Goal: Task Accomplishment & Management: Manage account settings

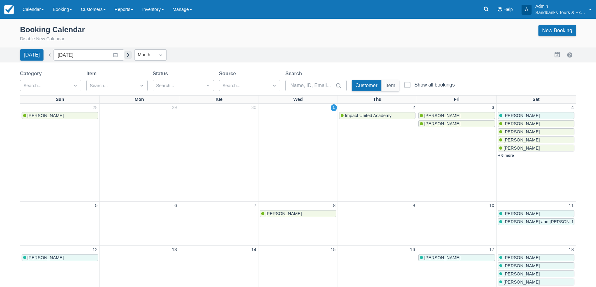
click at [124, 55] on button "button" at bounding box center [128, 55] width 8 height 8
type input "November 2025"
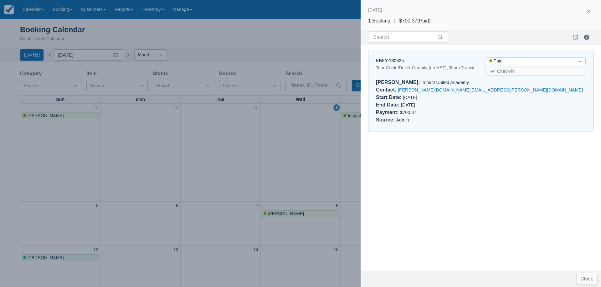
click at [187, 34] on div at bounding box center [300, 143] width 601 height 287
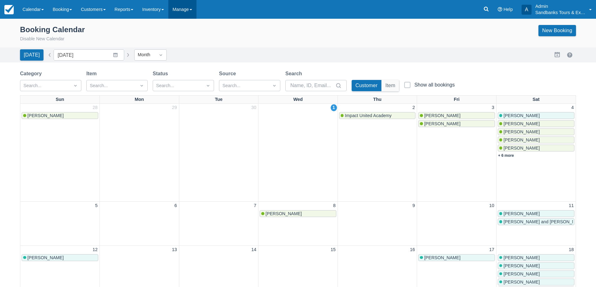
drag, startPoint x: 204, startPoint y: 2, endPoint x: 201, endPoint y: 6, distance: 5.1
click at [204, 2] on div "Menu Calendar Booking Customer Inventory Booking Daily Manifest Daily List Note…" at bounding box center [298, 9] width 596 height 19
click at [196, 7] on link "Manage" at bounding box center [182, 9] width 28 height 19
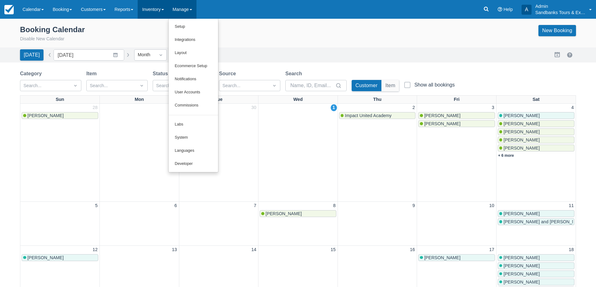
click at [160, 9] on link "Inventory" at bounding box center [153, 9] width 30 height 19
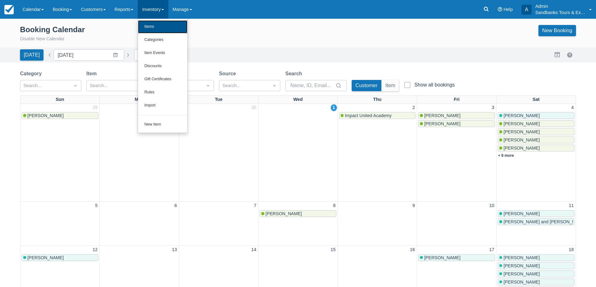
click at [160, 25] on link "Items" at bounding box center [162, 26] width 49 height 13
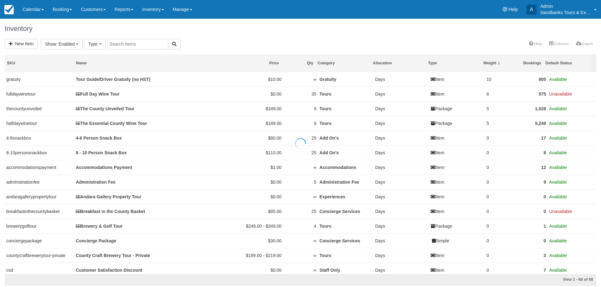
select select
click at [206, 42] on input "text" at bounding box center [207, 44] width 61 height 11
type input "ess"
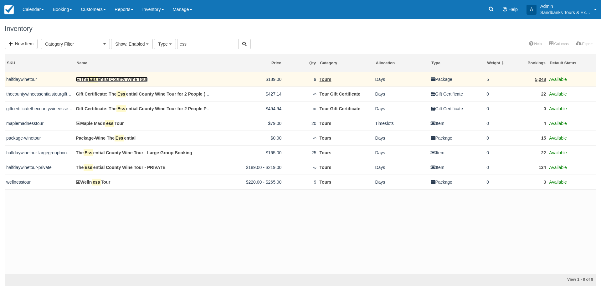
click at [126, 81] on link "The Ess ential County Wine Tour" at bounding box center [112, 79] width 72 height 5
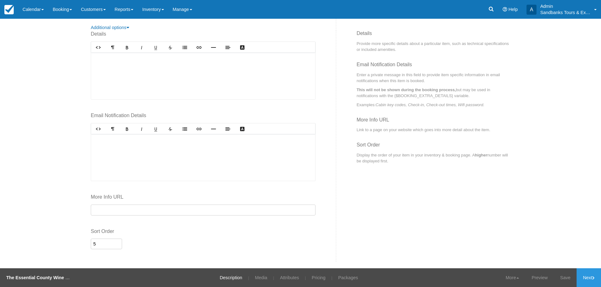
scroll to position [251, 0]
click at [287, 277] on link "Attributes" at bounding box center [289, 278] width 28 height 19
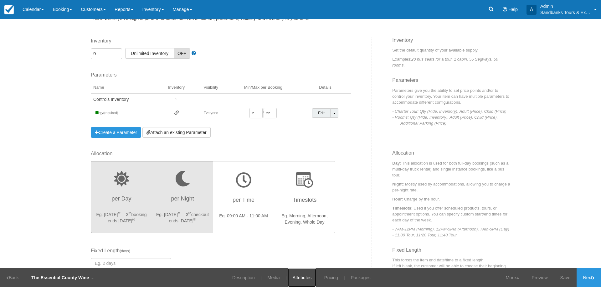
scroll to position [94, 0]
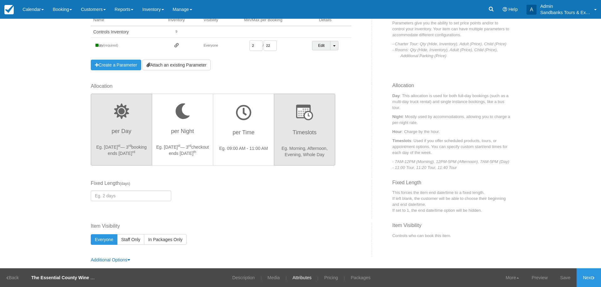
click at [308, 144] on button "Timeslots Eg. Morning, Afternoon, Evening, Whole Day" at bounding box center [304, 130] width 61 height 72
radio input "true"
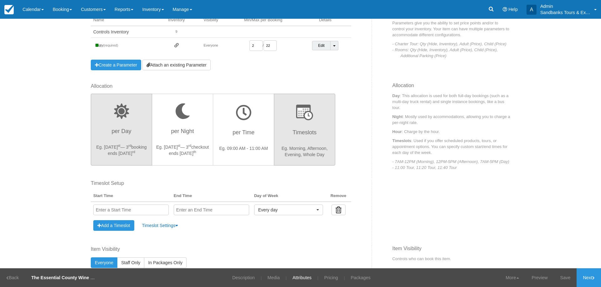
click at [117, 146] on p "Eg. Aug 1 st — 3 rd booking ends Aug 3 rd" at bounding box center [121, 150] width 53 height 13
radio input "true"
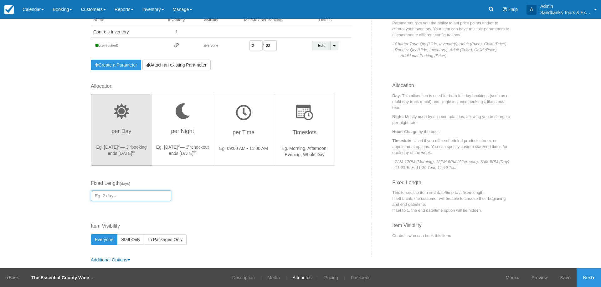
click at [128, 198] on input "number" at bounding box center [131, 196] width 80 height 11
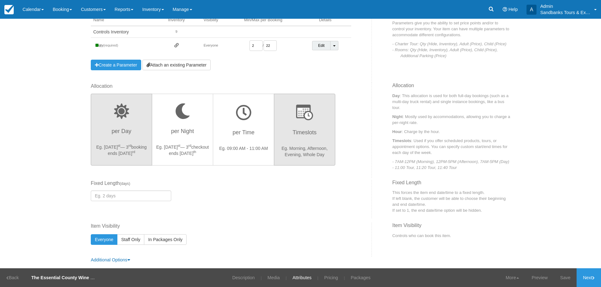
click at [297, 129] on h3 "Timeslots" at bounding box center [304, 135] width 53 height 16
radio input "true"
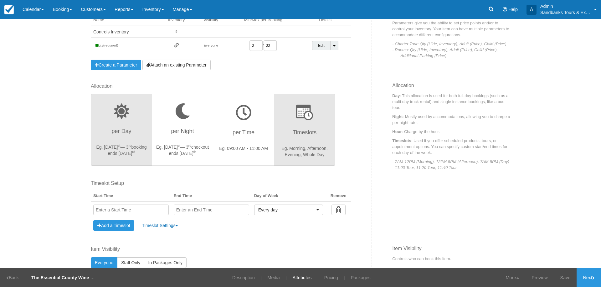
click at [131, 132] on h3 "per Day" at bounding box center [121, 133] width 53 height 16
radio input "true"
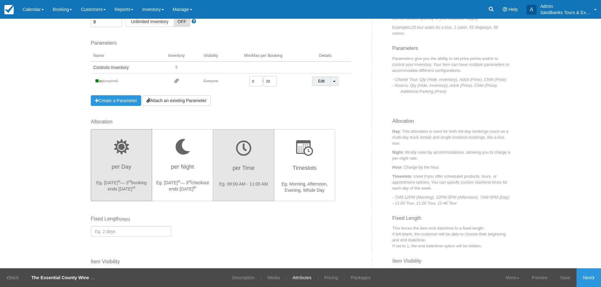
scroll to position [0, 0]
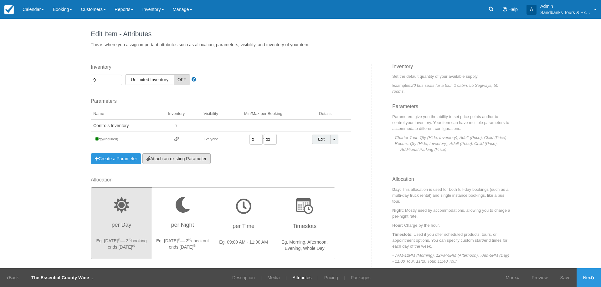
click at [167, 158] on link "Attach an existing Parameter" at bounding box center [176, 159] width 68 height 11
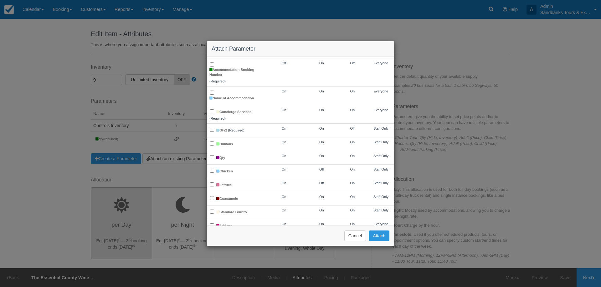
scroll to position [250, 0]
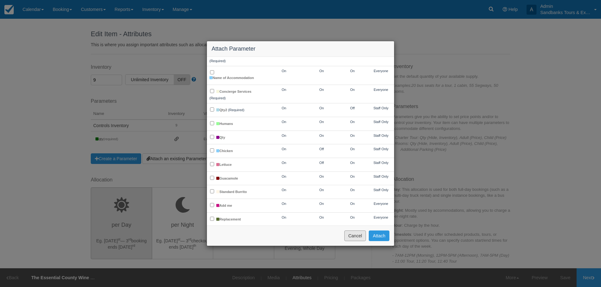
click at [357, 235] on button "Cancel" at bounding box center [355, 236] width 22 height 11
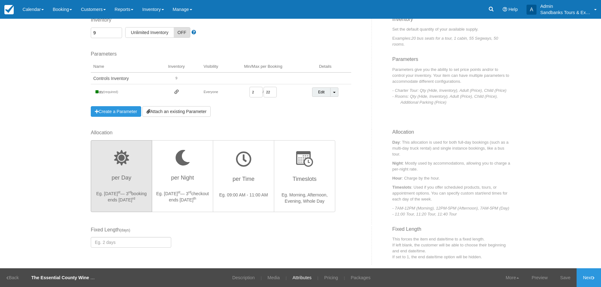
scroll to position [98, 0]
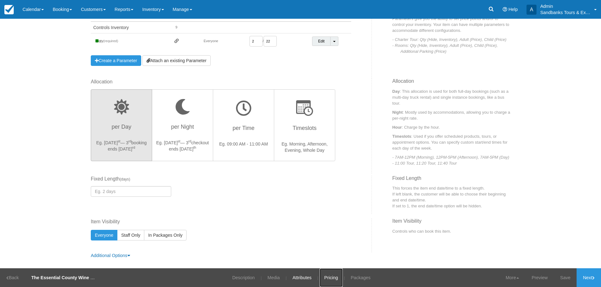
click at [329, 280] on link "Pricing" at bounding box center [330, 278] width 23 height 19
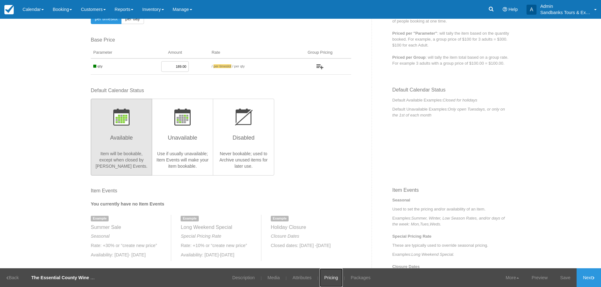
scroll to position [63, 0]
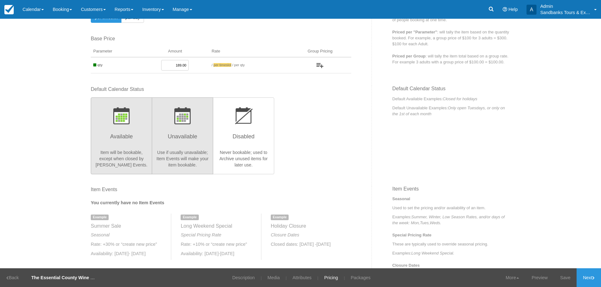
click at [170, 138] on h3 "Unavailable" at bounding box center [182, 139] width 53 height 16
radio input "true"
click at [127, 139] on h3 "Available" at bounding box center [121, 139] width 53 height 16
radio input "true"
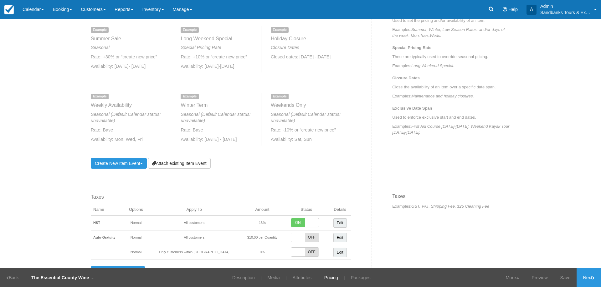
scroll to position [219, 0]
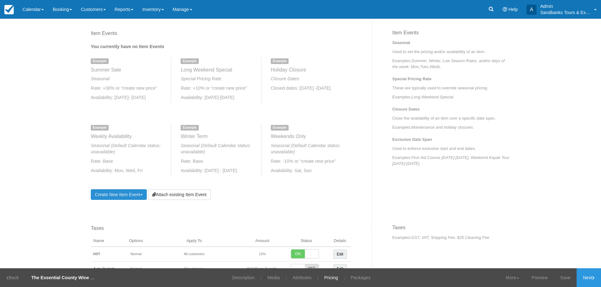
click at [120, 196] on link "Create New Item Event Toggle Dropdown" at bounding box center [119, 195] width 56 height 11
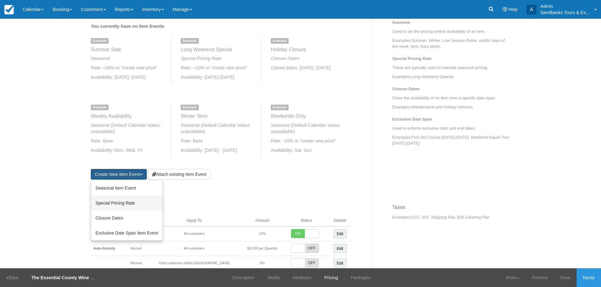
scroll to position [250, 0]
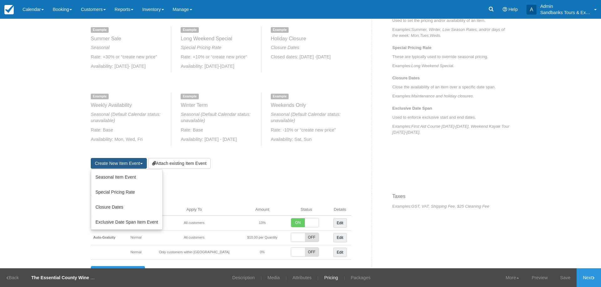
click at [214, 106] on h4 "Winter Term" at bounding box center [217, 106] width 75 height 6
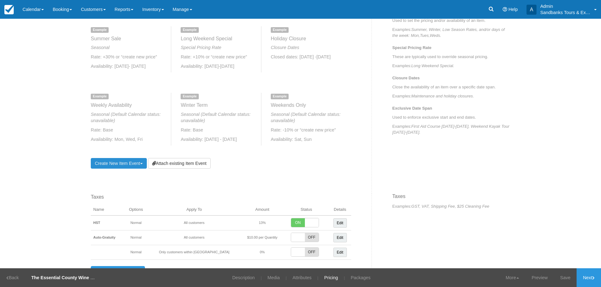
click at [129, 165] on link "Create New Item Event Toggle Dropdown" at bounding box center [119, 163] width 56 height 11
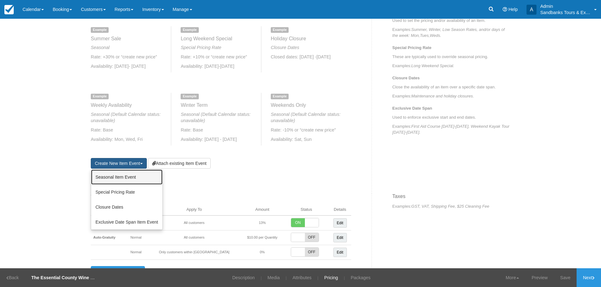
click at [117, 178] on link "Seasonal Item Event" at bounding box center [126, 177] width 71 height 15
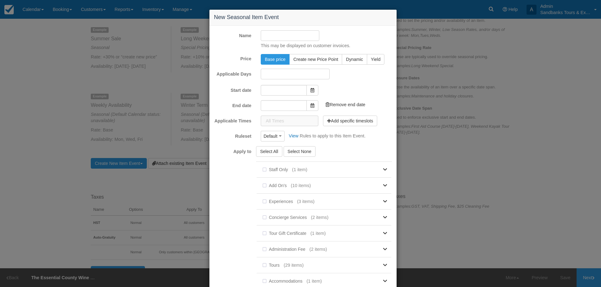
type input "10/01/25"
type input "11/01/25"
click at [276, 37] on input "Name" at bounding box center [290, 35] width 58 height 11
type input "Essential County Wine Tour - Winter Edition"
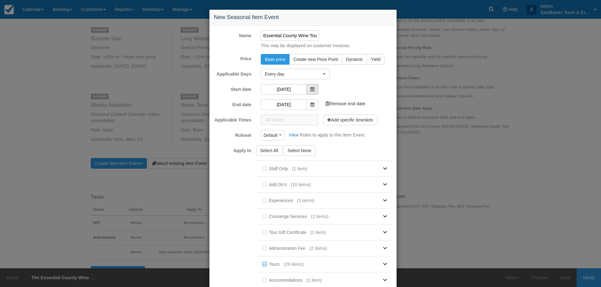
click at [312, 86] on span at bounding box center [312, 89] width 12 height 11
click at [310, 91] on icon at bounding box center [312, 89] width 4 height 4
click at [287, 89] on input "[DATE]" at bounding box center [284, 89] width 46 height 11
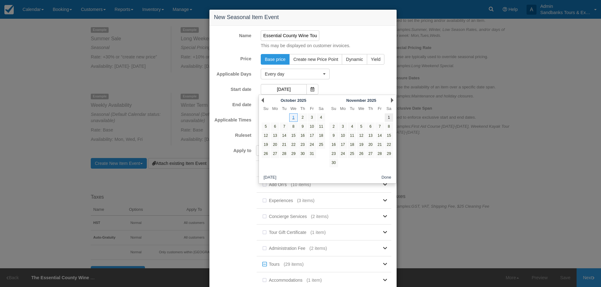
click at [389, 117] on link "1" at bounding box center [388, 118] width 8 height 8
type input "[DATE]"
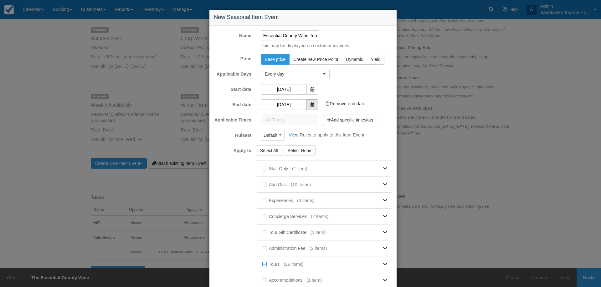
click at [306, 104] on span at bounding box center [312, 104] width 12 height 11
click at [293, 106] on input "[DATE]" at bounding box center [284, 104] width 46 height 11
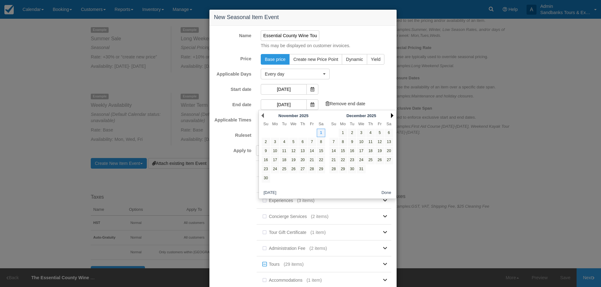
click at [392, 116] on link "Next" at bounding box center [392, 115] width 3 height 5
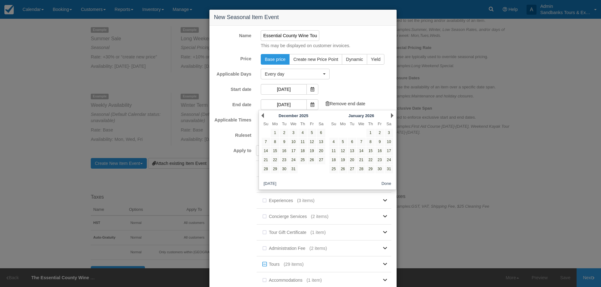
click at [392, 116] on link "Next" at bounding box center [392, 115] width 3 height 5
click at [387, 160] on link "28" at bounding box center [388, 160] width 8 height 8
type input "[DATE]"
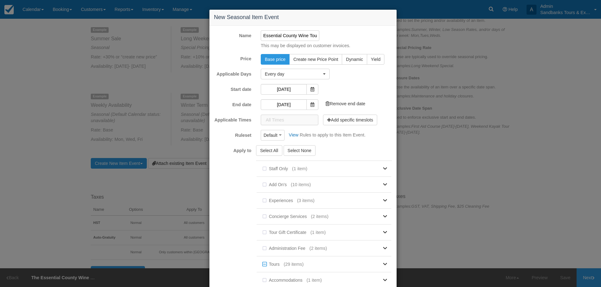
scroll to position [63, 0]
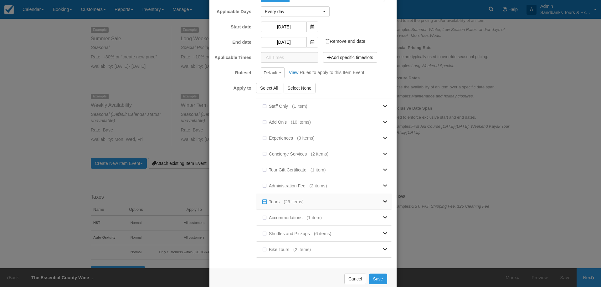
click at [370, 205] on link at bounding box center [344, 202] width 83 height 16
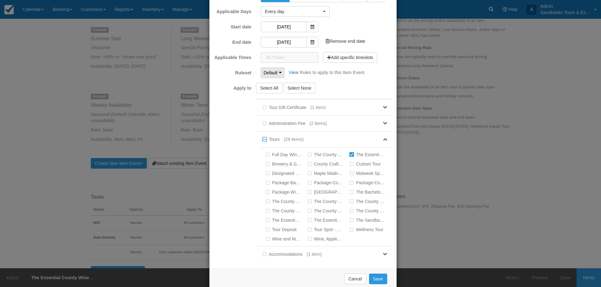
scroll to position [0, 0]
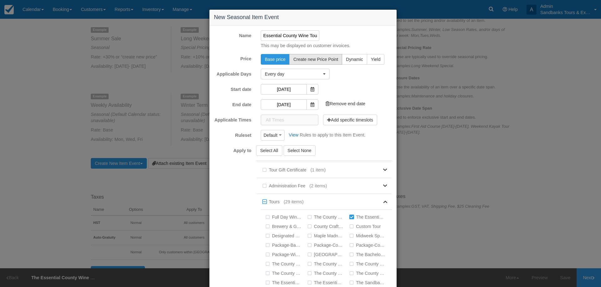
click at [305, 62] on span "Create new Price Point" at bounding box center [315, 59] width 45 height 5
radio input "true"
click at [346, 57] on span "Dynamic" at bounding box center [354, 59] width 17 height 5
radio input "true"
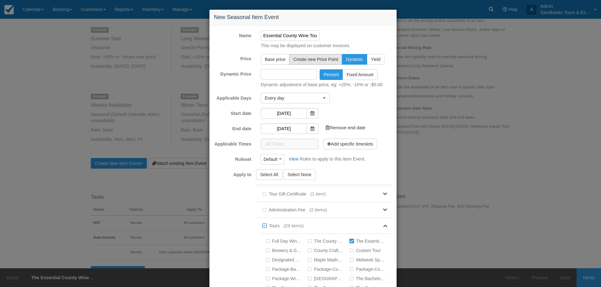
click at [307, 60] on span "Create new Price Point" at bounding box center [315, 59] width 45 height 5
radio input "true"
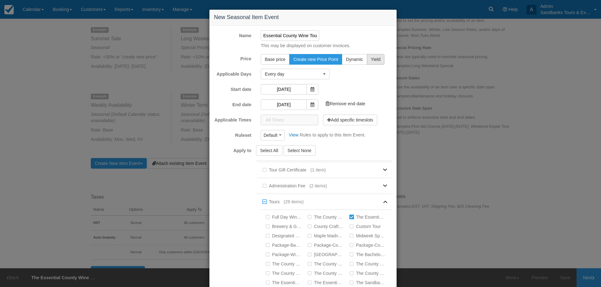
click at [371, 59] on span "Yield" at bounding box center [376, 59] width 10 height 5
radio input "true"
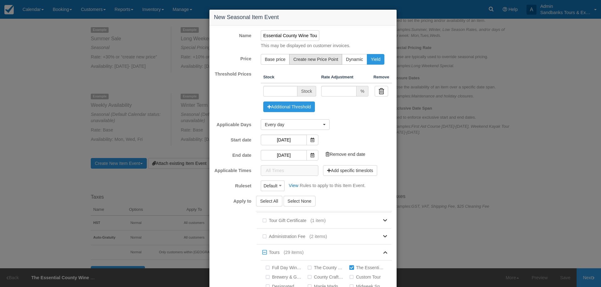
click at [311, 62] on span "Create new Price Point" at bounding box center [315, 59] width 45 height 5
radio input "true"
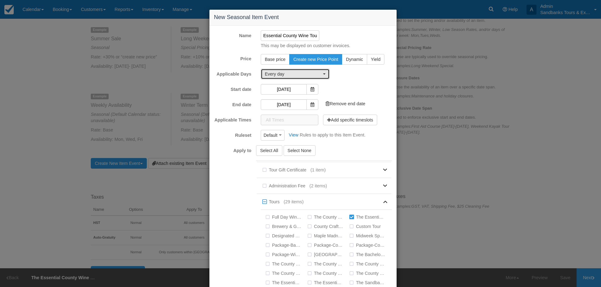
click at [281, 73] on span "Every day" at bounding box center [293, 74] width 57 height 6
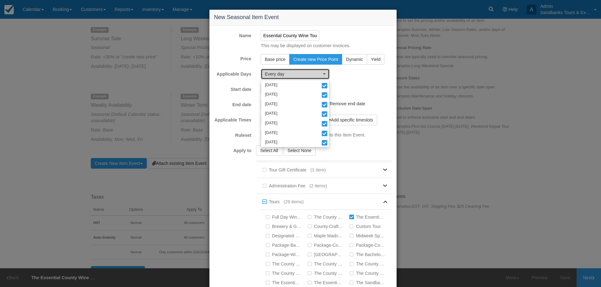
click at [281, 73] on span "Every day" at bounding box center [293, 74] width 57 height 6
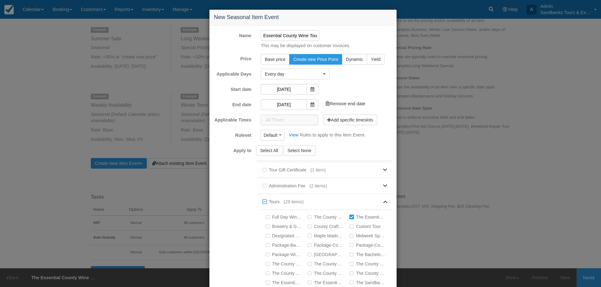
click at [355, 79] on div "Every day Monday Tuesday Wednesday Thursday Friday Saturday Sunday Monday Tuesd…" at bounding box center [326, 74] width 140 height 11
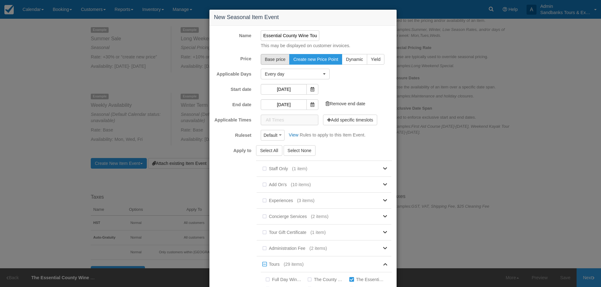
click at [268, 60] on span "Base price" at bounding box center [275, 59] width 21 height 5
radio input "true"
click at [318, 60] on span "Create new Price Point" at bounding box center [315, 59] width 45 height 5
radio input "true"
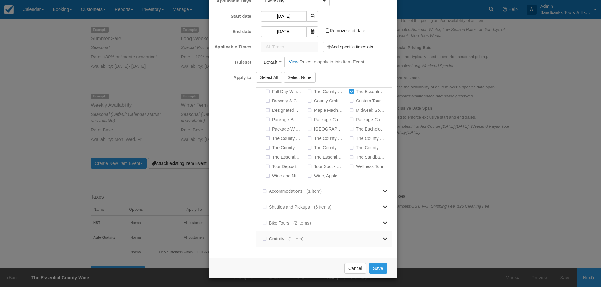
scroll to position [74, 0]
click at [376, 266] on button "Save" at bounding box center [378, 267] width 18 height 11
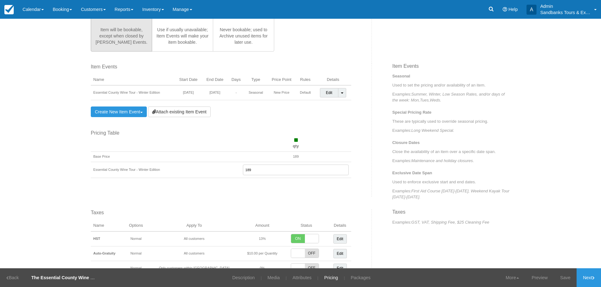
scroll to position [185, 0]
click at [245, 171] on input "189" at bounding box center [296, 170] width 106 height 11
type input "149"
click at [316, 206] on div "This item is a Product Grouping Parent, which are priced based on their child i…" at bounding box center [300, 113] width 428 height 468
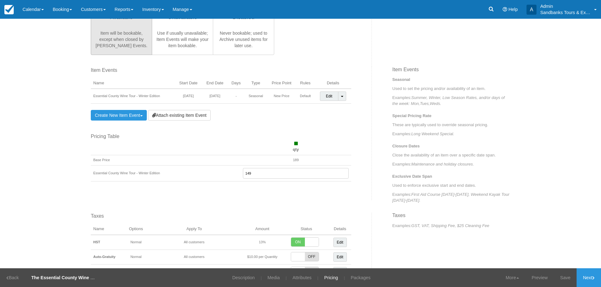
scroll to position [179, 0]
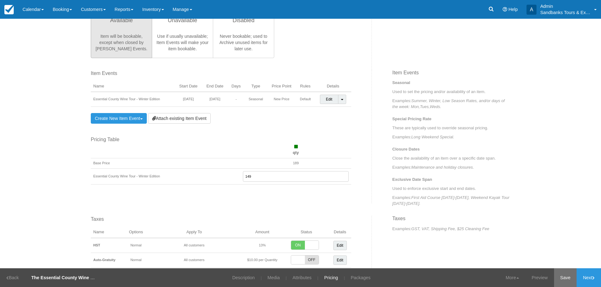
click at [568, 279] on link "Save" at bounding box center [565, 278] width 23 height 19
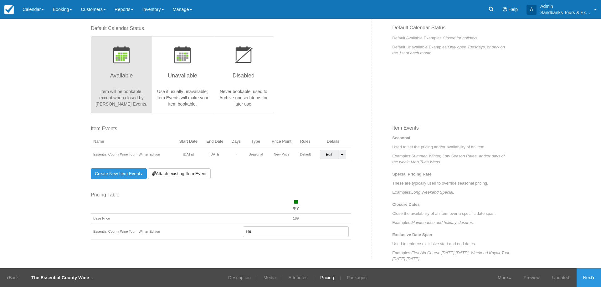
scroll to position [156, 0]
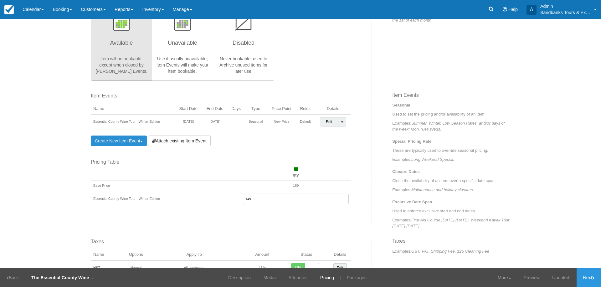
click at [109, 141] on link "Create New Item Event Toggle Dropdown" at bounding box center [119, 141] width 56 height 11
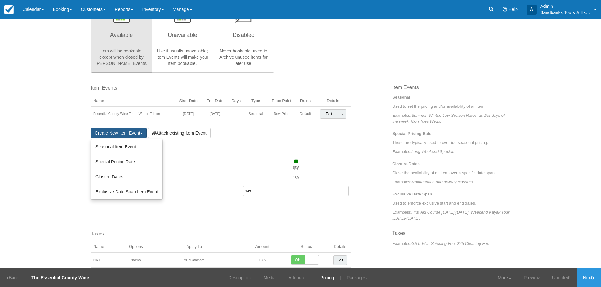
scroll to position [188, 0]
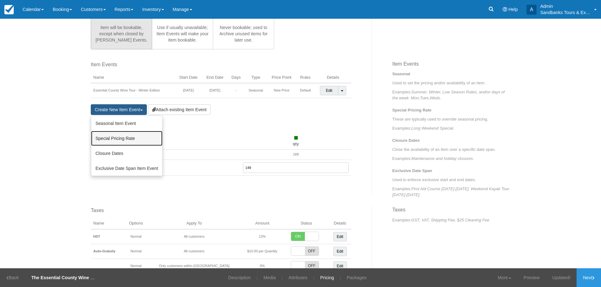
click at [114, 140] on link "Special Pricing Rate" at bounding box center [126, 138] width 71 height 15
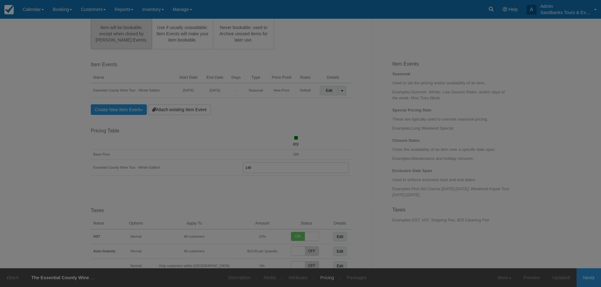
scroll to position [0, 0]
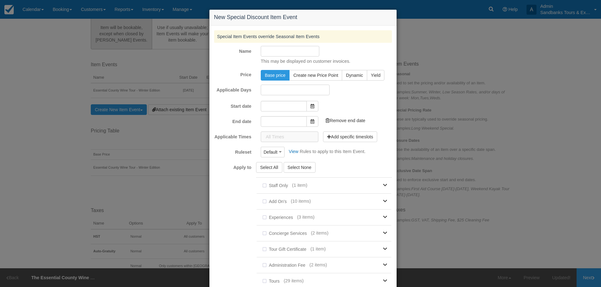
type input "[DATE]"
click at [303, 77] on span "Create new Price Point" at bounding box center [315, 75] width 45 height 5
radio input "true"
click at [267, 50] on input "Name" at bounding box center [290, 51] width 58 height 11
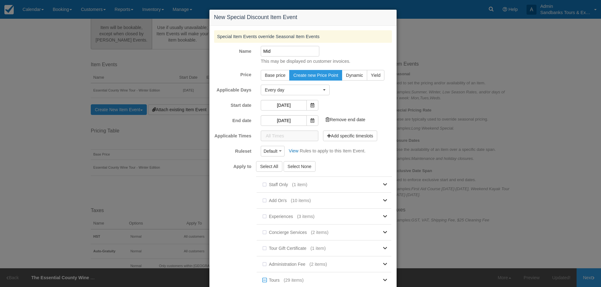
type input "Midweek Essentials"
click at [271, 104] on input "[DATE]" at bounding box center [284, 105] width 46 height 11
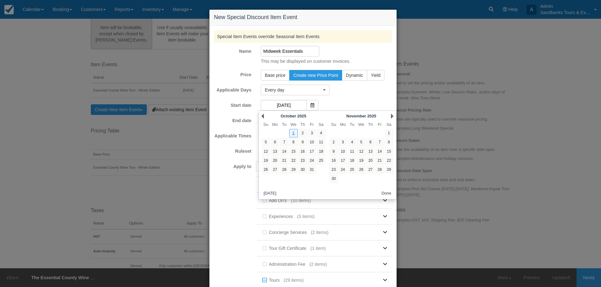
click at [353, 92] on div "Every day Monday Tuesday Wednesday Thursday Friday Saturday Sunday Monday Tuesd…" at bounding box center [326, 90] width 140 height 11
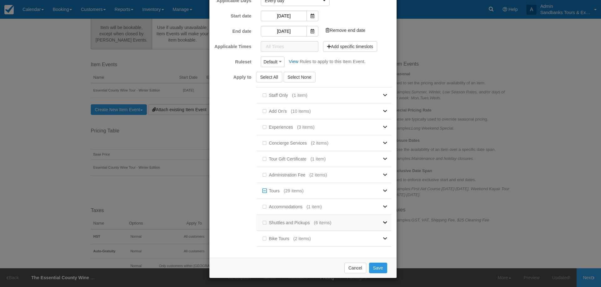
scroll to position [90, 0]
click at [355, 266] on button "Cancel" at bounding box center [355, 267] width 22 height 11
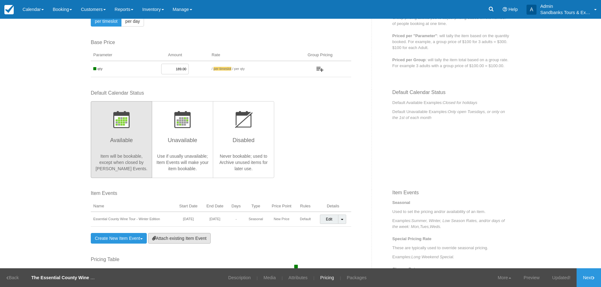
scroll to position [0, 0]
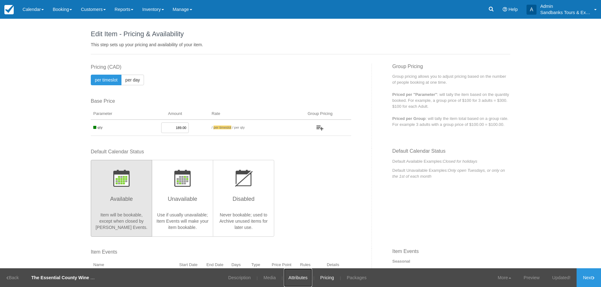
click at [292, 279] on link "Attributes" at bounding box center [298, 278] width 28 height 19
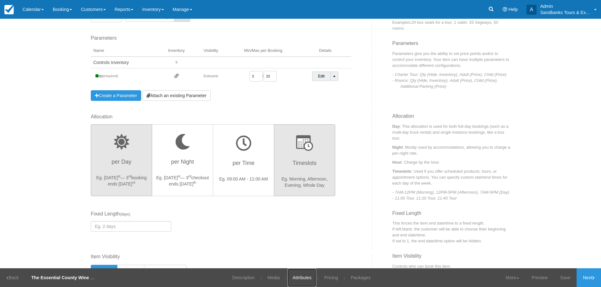
scroll to position [98, 0]
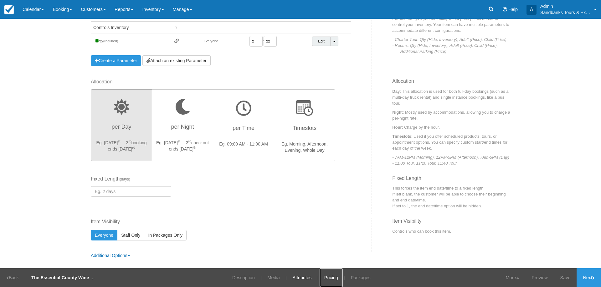
click at [328, 282] on link "Pricing" at bounding box center [330, 278] width 23 height 19
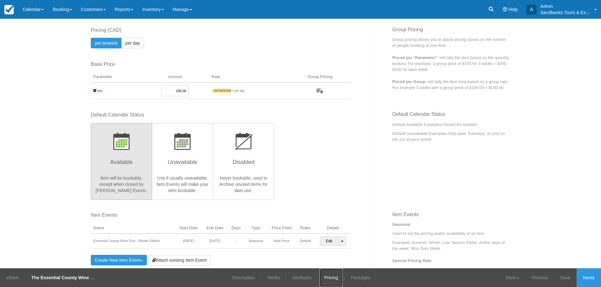
scroll to position [94, 0]
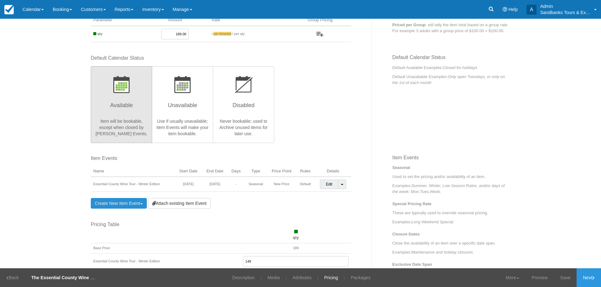
click at [114, 202] on link "Create New Item Event Toggle Dropdown" at bounding box center [119, 203] width 56 height 11
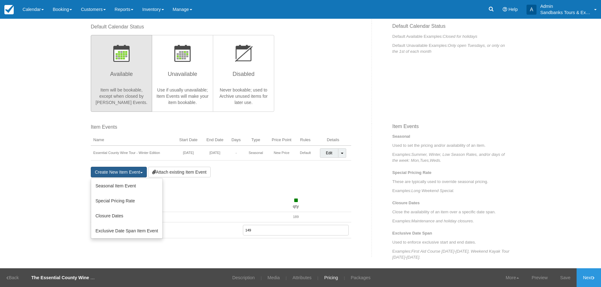
click at [261, 186] on div "Item Events Name Start Date End Date Days Type Price Point Rules Details Essent…" at bounding box center [229, 191] width 286 height 134
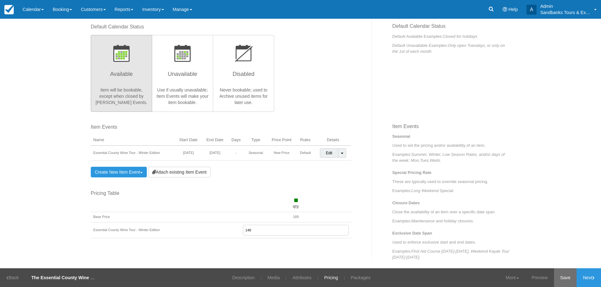
click at [560, 275] on link "Save" at bounding box center [565, 278] width 23 height 19
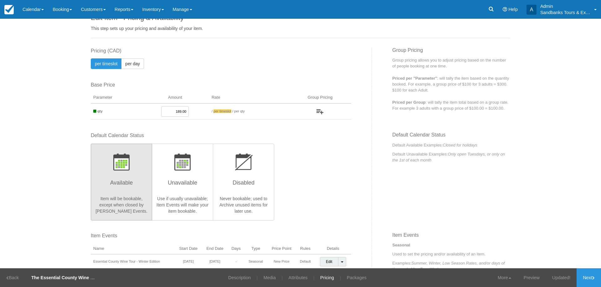
scroll to position [0, 0]
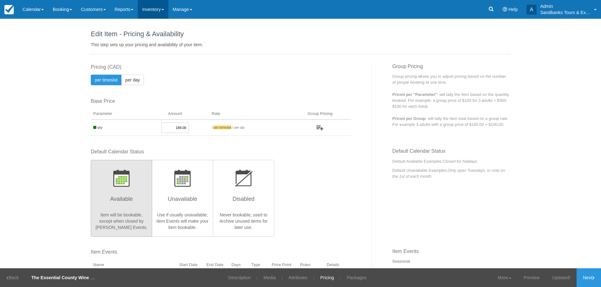
click at [149, 5] on link "Inventory" at bounding box center [153, 9] width 30 height 19
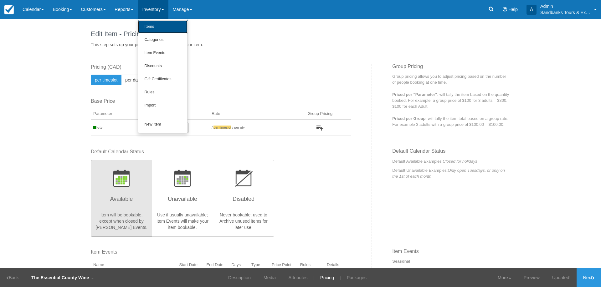
click at [161, 28] on link "Items" at bounding box center [162, 26] width 49 height 13
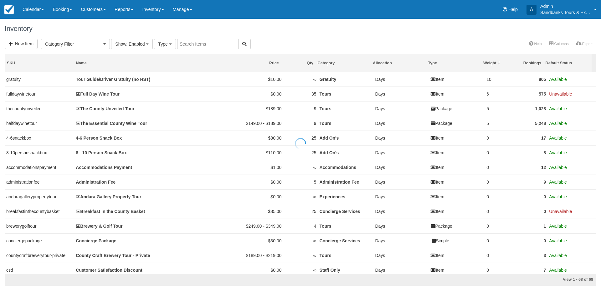
select select
click at [198, 46] on input "text" at bounding box center [207, 44] width 61 height 11
type input "brewery"
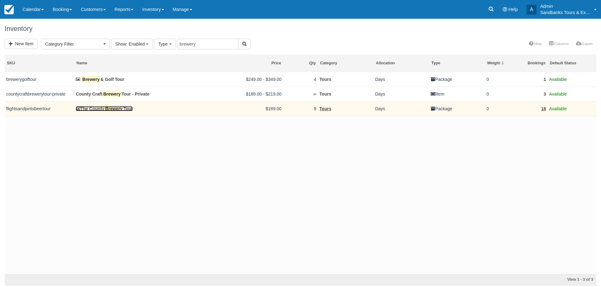
click at [123, 107] on mark "Brewery" at bounding box center [113, 108] width 19 height 7
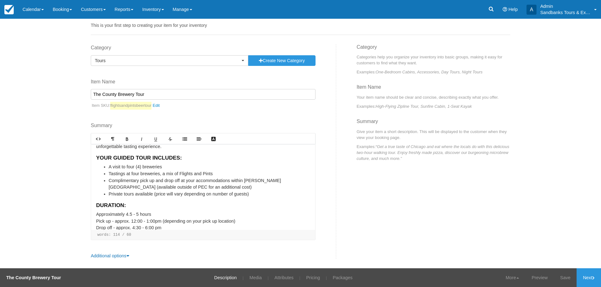
scroll to position [28, 0]
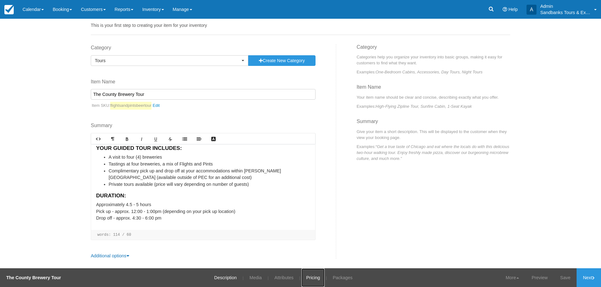
click at [309, 280] on link "Pricing" at bounding box center [312, 278] width 23 height 19
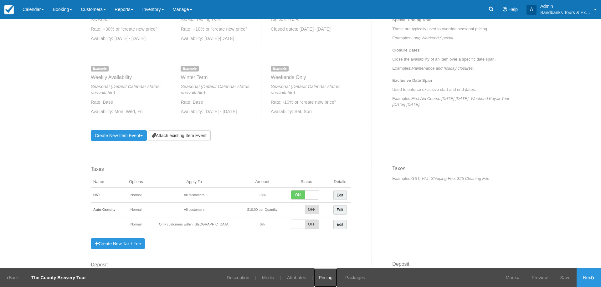
scroll to position [281, 0]
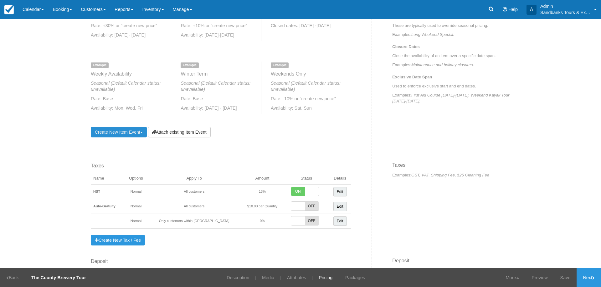
click at [115, 134] on link "Create New Item Event Toggle Dropdown" at bounding box center [119, 132] width 56 height 11
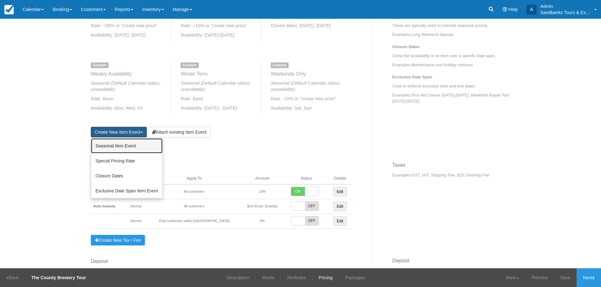
click at [115, 150] on link "Seasonal Item Event" at bounding box center [126, 146] width 71 height 15
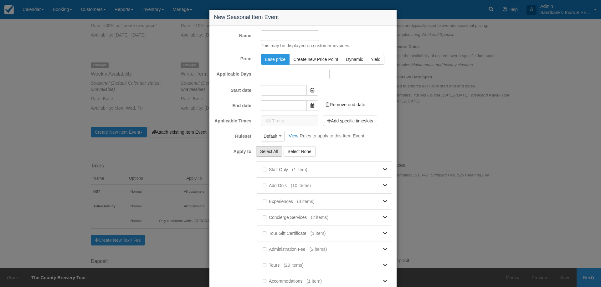
type input "[DATE]"
click at [282, 40] on input "Name" at bounding box center [290, 35] width 58 height 11
type input "Winter Brewery Tour"
click at [313, 58] on span "Create new Price Point" at bounding box center [315, 59] width 45 height 5
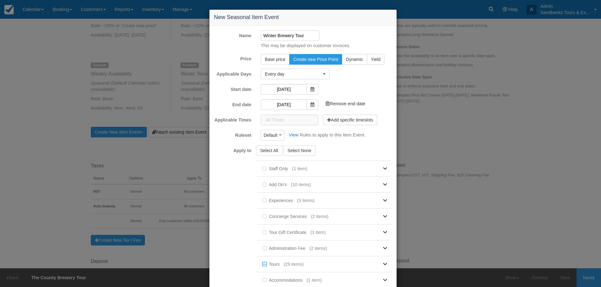
radio input "true"
click at [310, 88] on icon at bounding box center [312, 89] width 4 height 4
click at [286, 90] on input "10/01/25" at bounding box center [284, 89] width 46 height 11
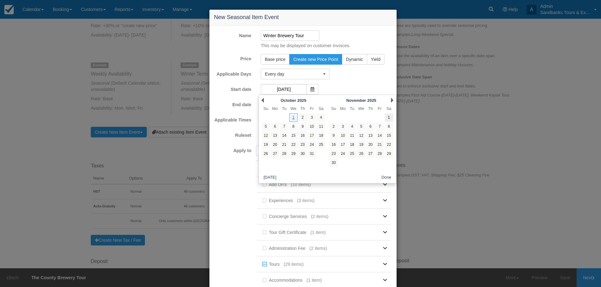
click at [387, 119] on link "1" at bounding box center [388, 118] width 8 height 8
type input "11/01/25"
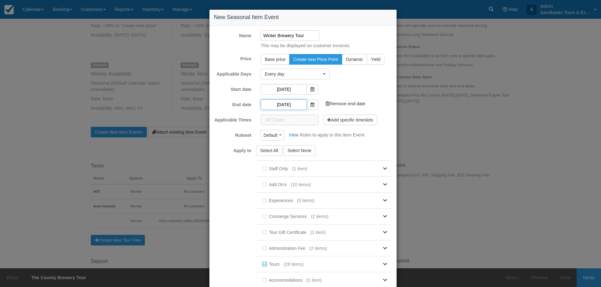
click at [288, 106] on input "11/01/25" at bounding box center [284, 104] width 46 height 11
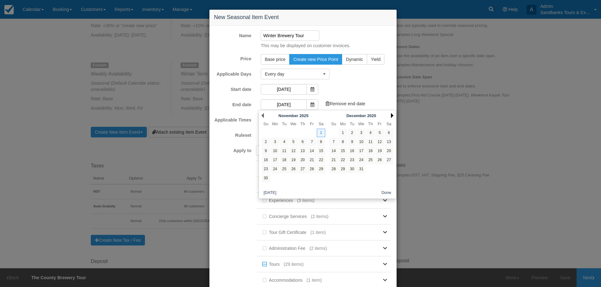
click at [392, 113] on link "Next" at bounding box center [392, 115] width 3 height 5
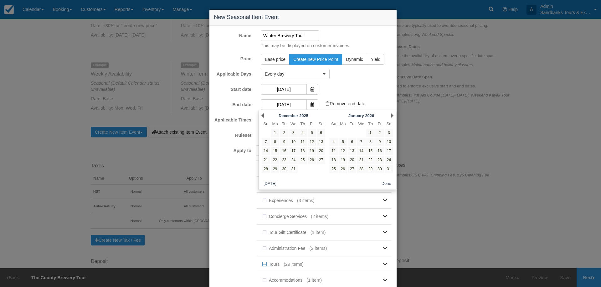
click at [392, 114] on link "Next" at bounding box center [392, 115] width 3 height 5
click at [319, 162] on link "28" at bounding box center [321, 160] width 8 height 8
type input "02/28/26"
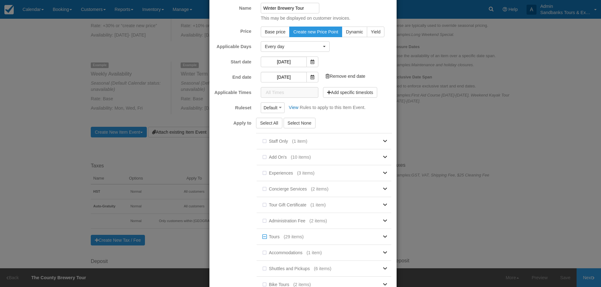
scroll to position [74, 0]
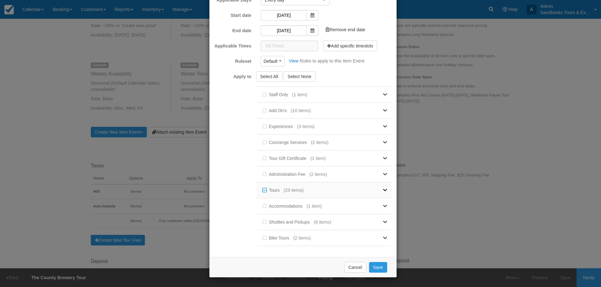
click at [369, 189] on link at bounding box center [344, 191] width 83 height 16
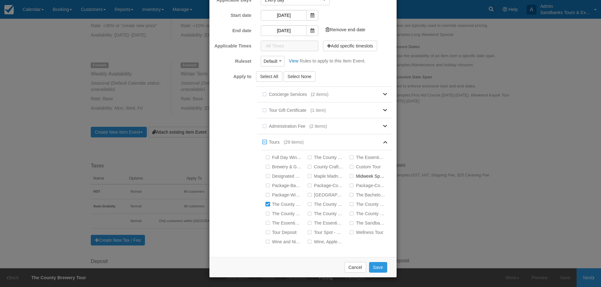
scroll to position [63, 0]
click at [374, 266] on button "Save" at bounding box center [378, 267] width 18 height 11
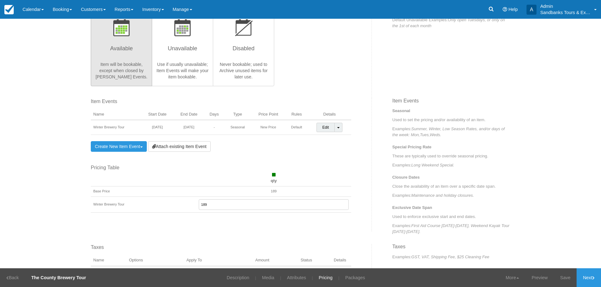
scroll to position [147, 0]
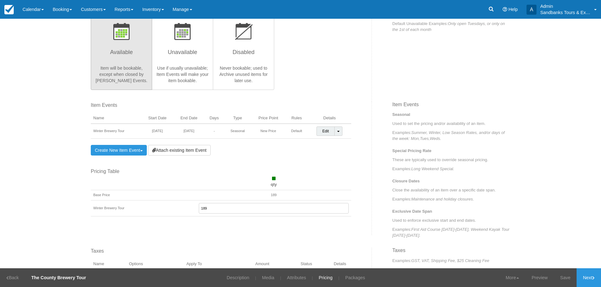
click at [200, 209] on input "189" at bounding box center [274, 208] width 150 height 11
type input "159"
click at [246, 236] on div "This item is a Product Grouping Parent, which are priced based on their child i…" at bounding box center [300, 151] width 428 height 468
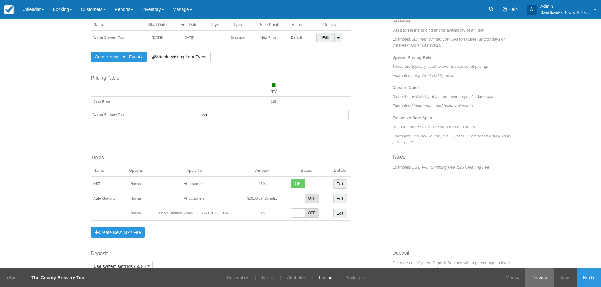
scroll to position [241, 0]
click at [576, 284] on link "Next" at bounding box center [588, 278] width 24 height 19
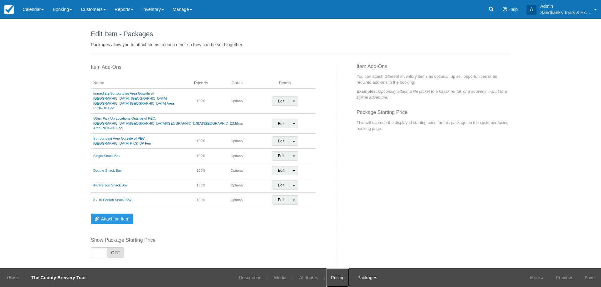
click at [331, 278] on link "Pricing" at bounding box center [337, 278] width 23 height 19
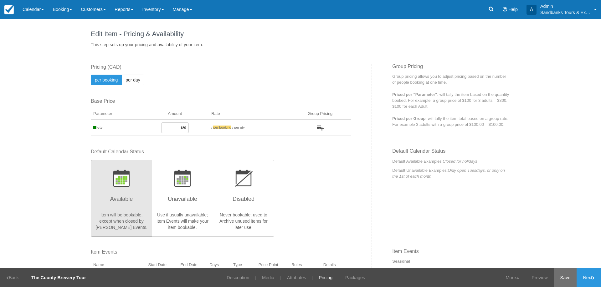
click at [568, 274] on link "Save" at bounding box center [565, 278] width 23 height 19
click at [146, 13] on link "Inventory" at bounding box center [153, 9] width 30 height 19
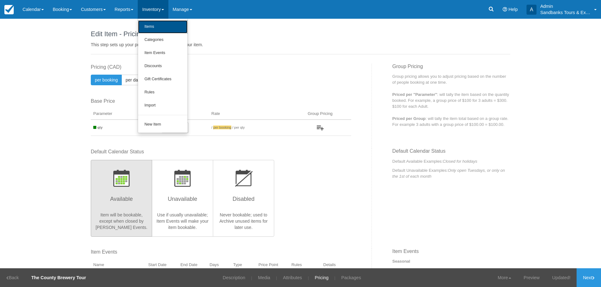
click at [167, 25] on link "Items" at bounding box center [162, 26] width 49 height 13
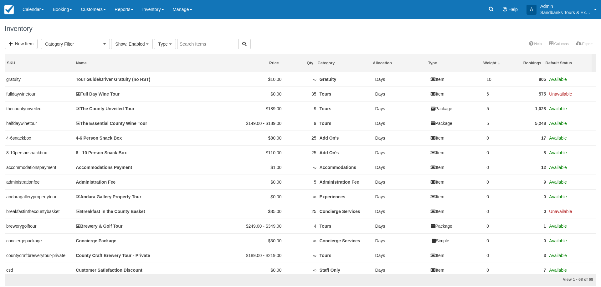
select select
click at [204, 39] on input "text" at bounding box center [207, 44] width 61 height 11
type input "Bachelorette"
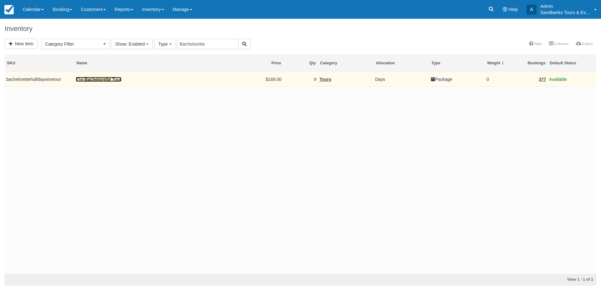
click at [121, 79] on link "The Bachelorette Tour" at bounding box center [98, 79] width 45 height 5
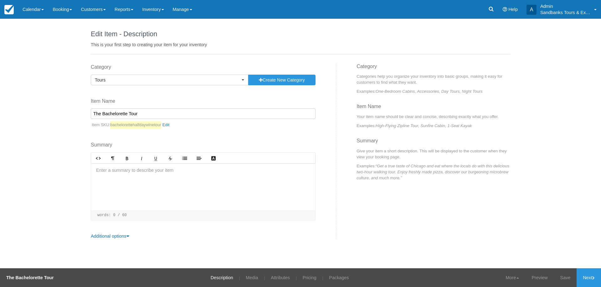
click at [127, 115] on input "The Bachelorette Tour" at bounding box center [203, 114] width 225 height 11
drag, startPoint x: 128, startPoint y: 114, endPoint x: 90, endPoint y: 114, distance: 37.2
click at [90, 114] on div "Category Tours Previously Used Categories Staff Only Add On's Experiences Conci…" at bounding box center [211, 152] width 250 height 176
type input "Customized Private Tour"
click at [192, 250] on div "Edit Item - Description This is your first step to creating your item for your …" at bounding box center [300, 144] width 601 height 250
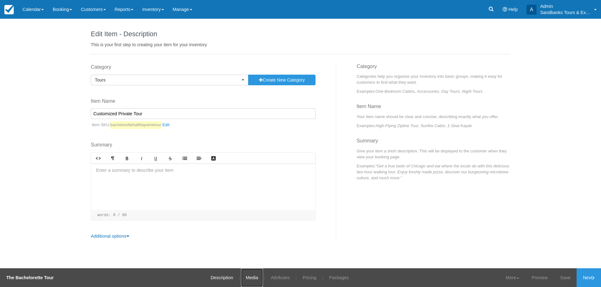
click at [249, 281] on link "Media" at bounding box center [252, 278] width 22 height 19
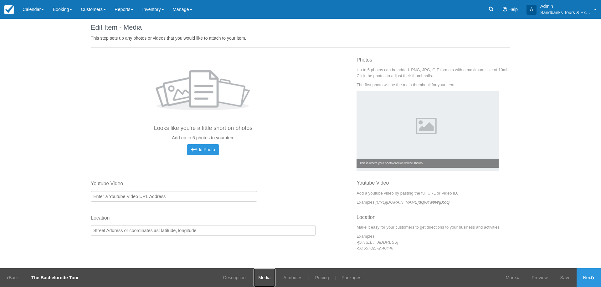
scroll to position [8, 0]
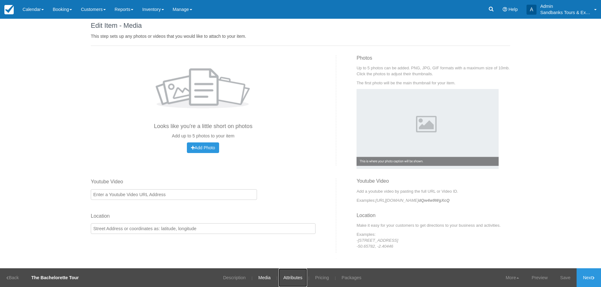
click at [288, 276] on link "Attributes" at bounding box center [292, 278] width 28 height 19
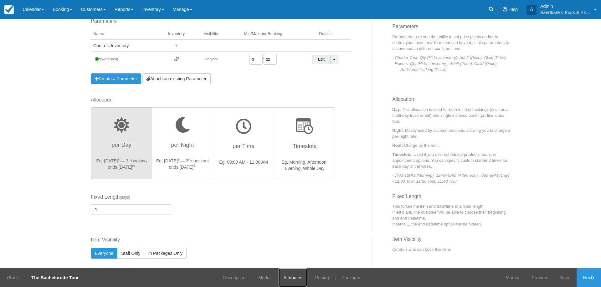
scroll to position [98, 0]
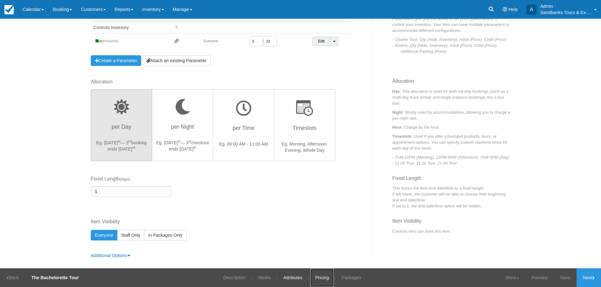
click at [322, 279] on link "Pricing" at bounding box center [321, 278] width 23 height 19
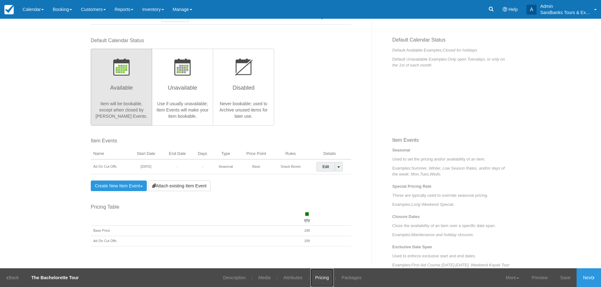
scroll to position [125, 0]
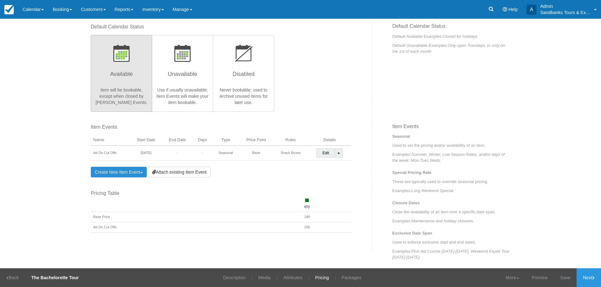
click at [114, 174] on link "Create New Item Event Toggle Dropdown" at bounding box center [119, 172] width 56 height 11
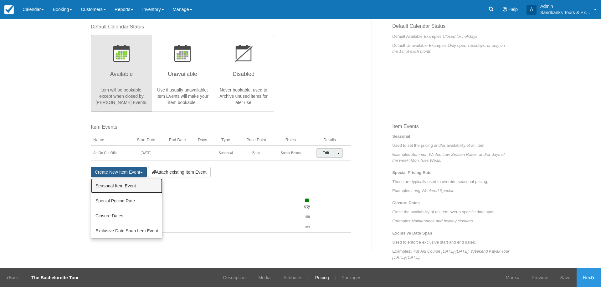
click at [115, 185] on link "Seasonal Item Event" at bounding box center [126, 186] width 71 height 15
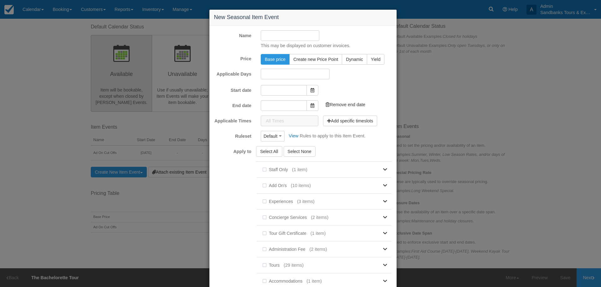
type input "10/01/25"
type input "11/01/25"
click at [308, 63] on button "Create new Price Point" at bounding box center [315, 59] width 53 height 11
radio input "true"
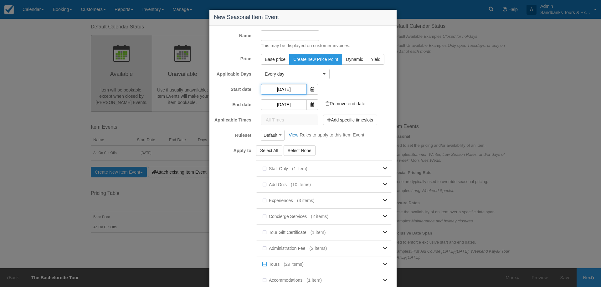
click at [285, 88] on input "10/01/25" at bounding box center [284, 89] width 46 height 11
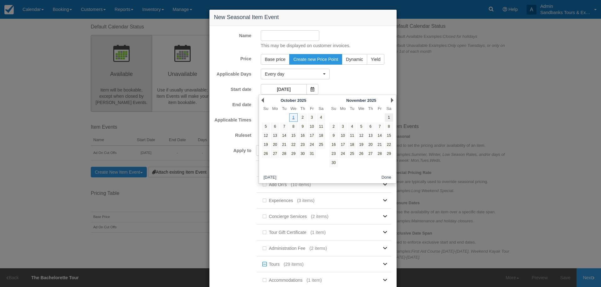
click at [390, 118] on link "1" at bounding box center [388, 118] width 8 height 8
type input "11/01/25"
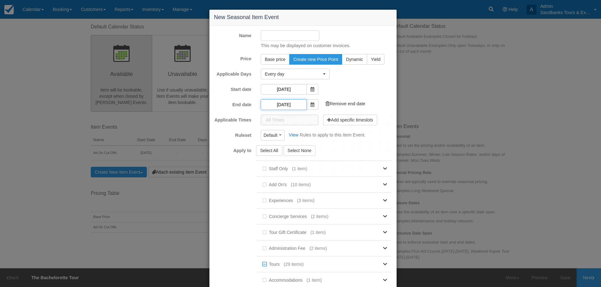
click at [284, 104] on input "11/01/25" at bounding box center [284, 104] width 46 height 11
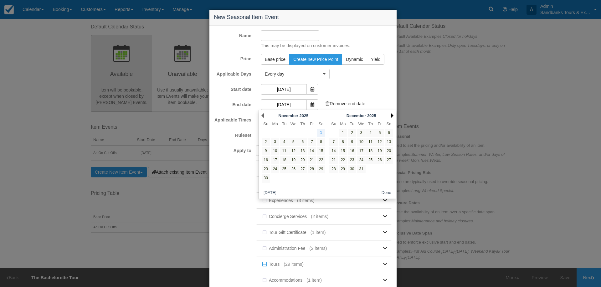
click at [393, 117] on link "Next" at bounding box center [392, 115] width 3 height 5
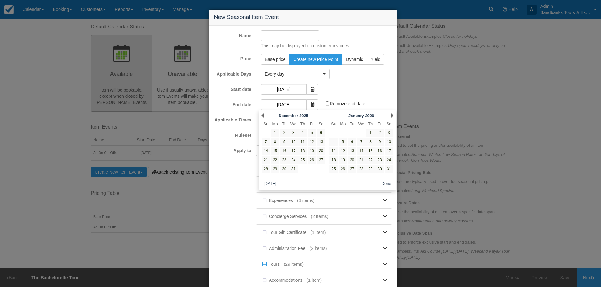
click at [393, 117] on link "Next" at bounding box center [392, 115] width 3 height 5
click at [390, 163] on link "28" at bounding box center [388, 160] width 8 height 8
type input "02/28/26"
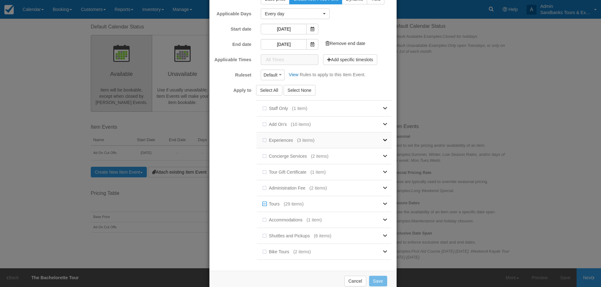
scroll to position [63, 0]
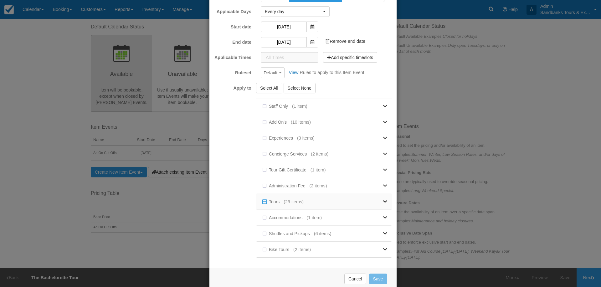
click at [375, 200] on link at bounding box center [344, 202] width 83 height 16
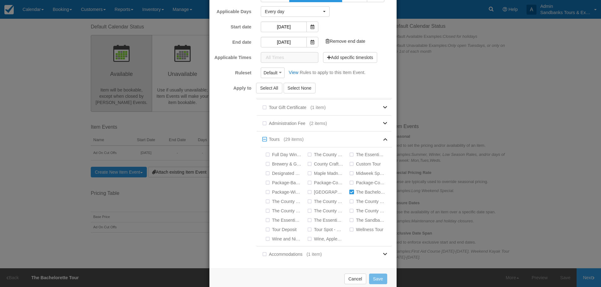
drag, startPoint x: 217, startPoint y: 183, endPoint x: 229, endPoint y: 172, distance: 15.3
click at [217, 182] on div "Apply to Select All Select None Staff Only (1 item) Customer Satisfaction Disco…" at bounding box center [302, 173] width 187 height 181
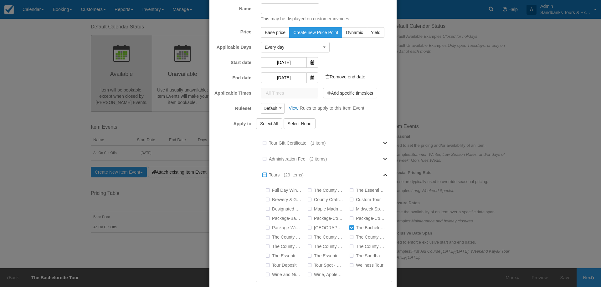
scroll to position [0, 0]
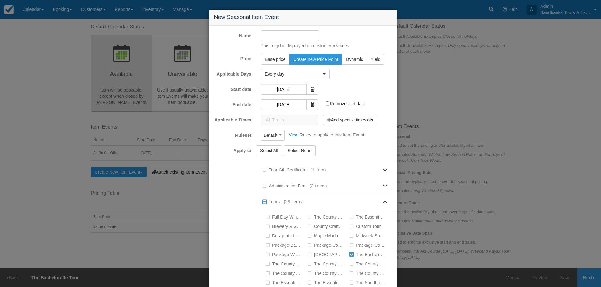
click at [270, 38] on input "Name" at bounding box center [290, 35] width 58 height 11
type input "P"
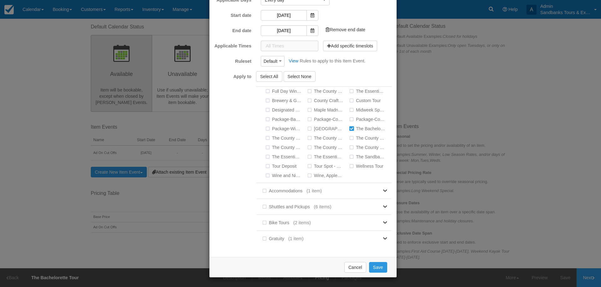
scroll to position [115, 0]
type input "Private Wine Tour - Winter Edition"
click at [373, 267] on button "Save" at bounding box center [378, 267] width 18 height 11
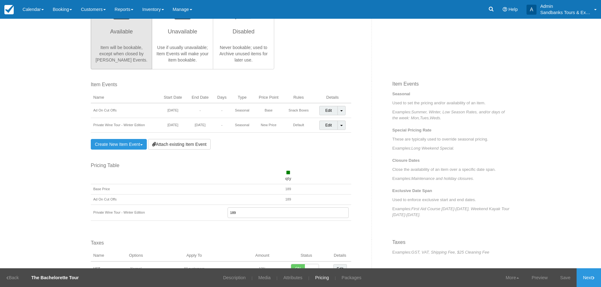
scroll to position [219, 0]
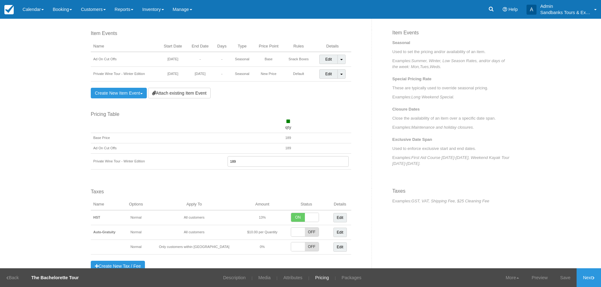
drag, startPoint x: 230, startPoint y: 162, endPoint x: 235, endPoint y: 163, distance: 5.1
click at [231, 162] on input "189" at bounding box center [287, 161] width 121 height 11
click at [230, 163] on input "189" at bounding box center [287, 161] width 121 height 11
click at [55, 168] on div "Edit Item - Description This is your first step to creating your item for your …" at bounding box center [300, 144] width 601 height 250
click at [228, 160] on input "169" at bounding box center [287, 161] width 121 height 11
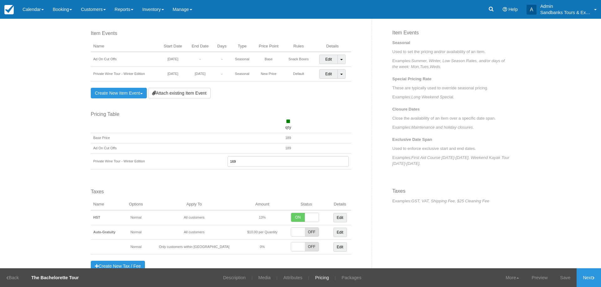
click at [230, 160] on input "169" at bounding box center [287, 161] width 121 height 11
type input "159"
click at [33, 140] on div "Edit Item - Description This is your first step to creating your item for your …" at bounding box center [300, 144] width 601 height 250
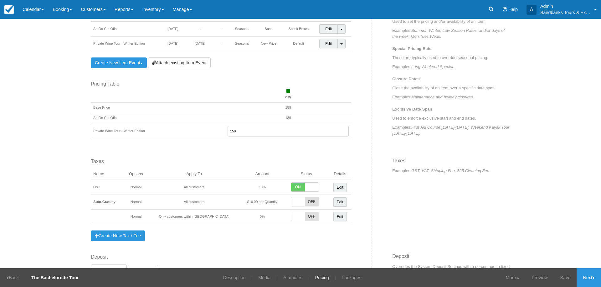
scroll to position [285, 0]
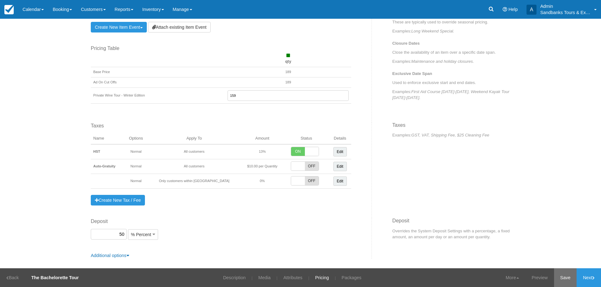
click at [566, 281] on link "Save" at bounding box center [565, 278] width 23 height 19
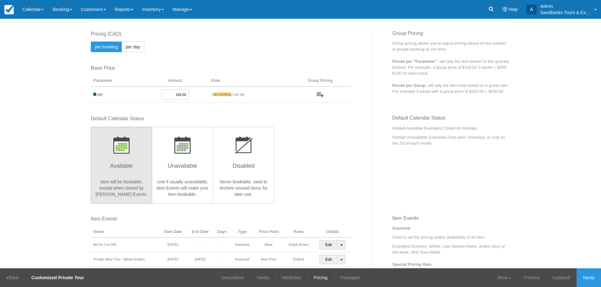
scroll to position [0, 0]
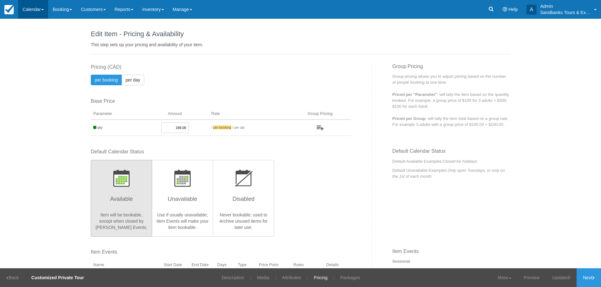
click at [27, 10] on link "Calendar" at bounding box center [33, 9] width 30 height 19
click at [272, 89] on div "This item is a Product Grouping Parent, which are priced based on their child i…" at bounding box center [229, 106] width 286 height 85
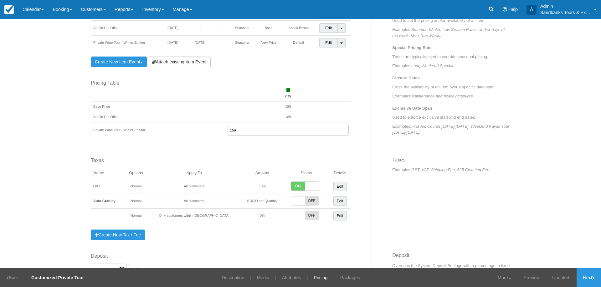
scroll to position [285, 0]
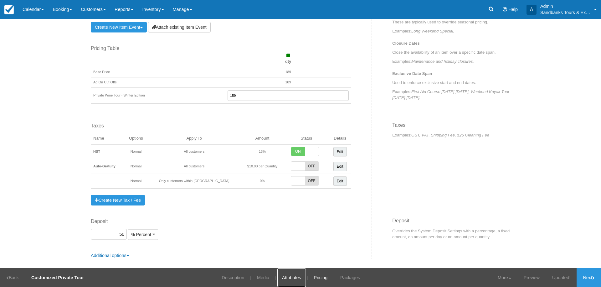
click at [298, 277] on link "Attributes" at bounding box center [291, 278] width 28 height 19
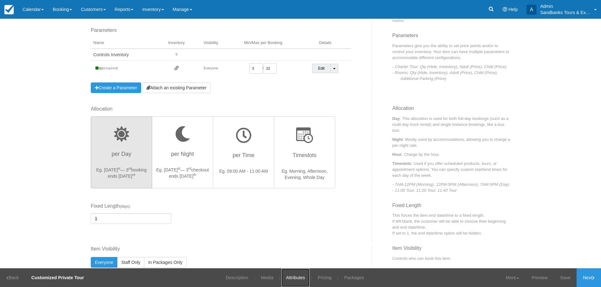
scroll to position [98, 0]
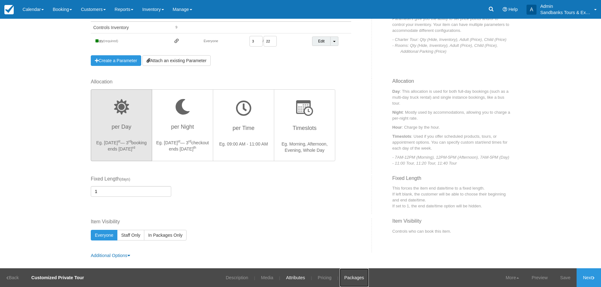
click at [349, 279] on link "Packages" at bounding box center [353, 278] width 29 height 19
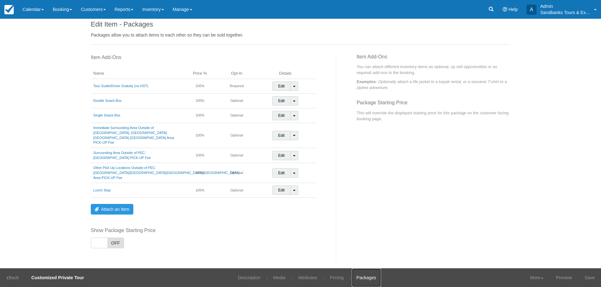
scroll to position [15, 0]
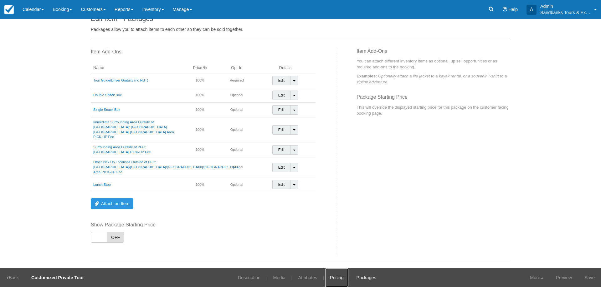
click at [339, 281] on link "Pricing" at bounding box center [336, 278] width 23 height 19
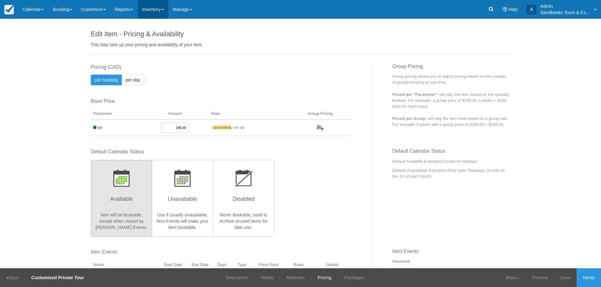
click at [156, 12] on link "Inventory" at bounding box center [153, 9] width 30 height 19
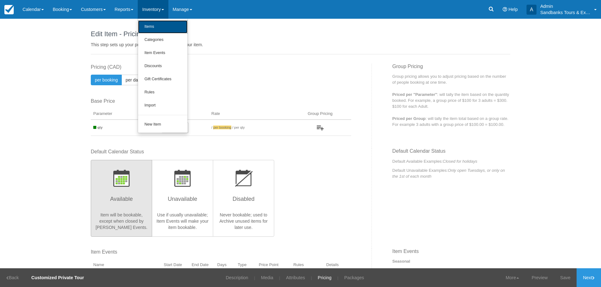
click at [160, 26] on link "Items" at bounding box center [162, 26] width 49 height 13
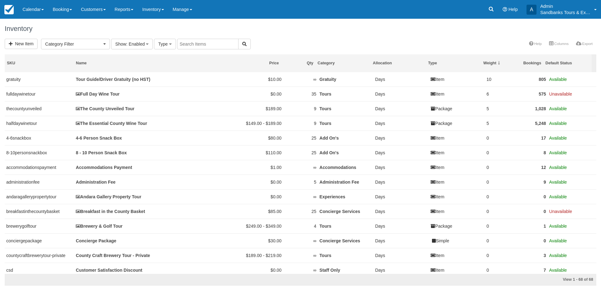
select select
click at [194, 14] on link "Manage" at bounding box center [182, 9] width 28 height 19
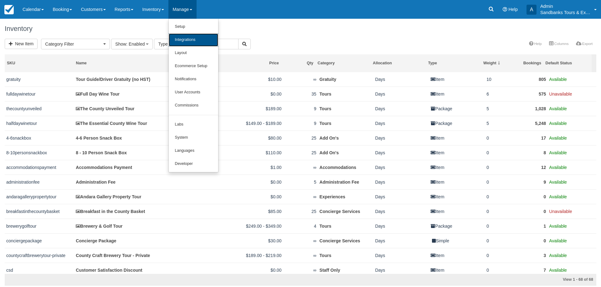
click at [200, 43] on link "Integrations" at bounding box center [193, 39] width 49 height 13
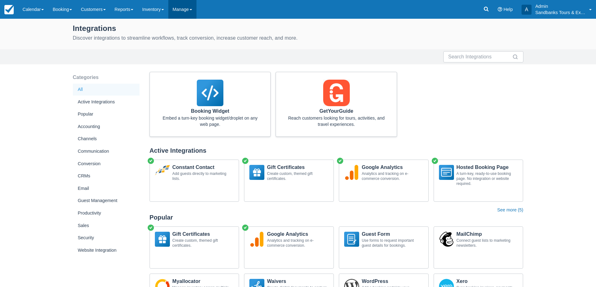
click at [192, 6] on link "Manage" at bounding box center [182, 9] width 28 height 19
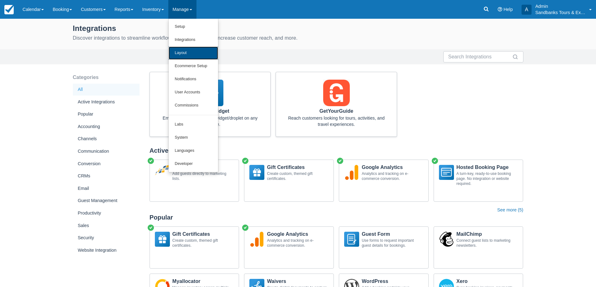
click at [201, 53] on link "Layout" at bounding box center [193, 53] width 49 height 13
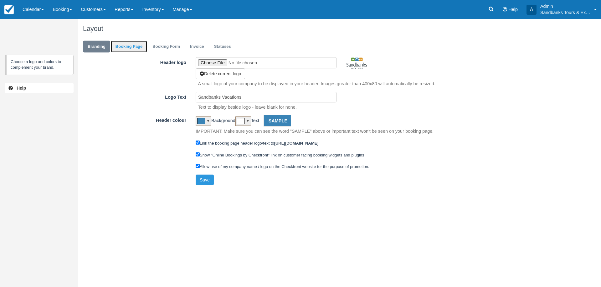
click at [138, 47] on link "Booking Page" at bounding box center [129, 47] width 36 height 12
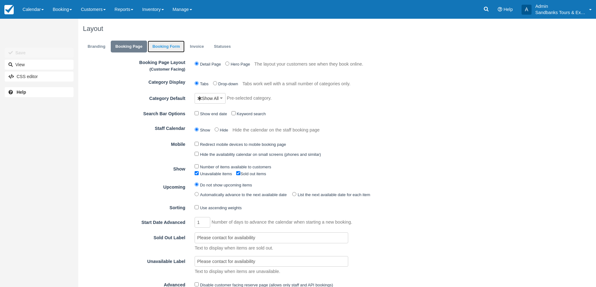
click at [159, 47] on link "Booking Form" at bounding box center [166, 47] width 37 height 12
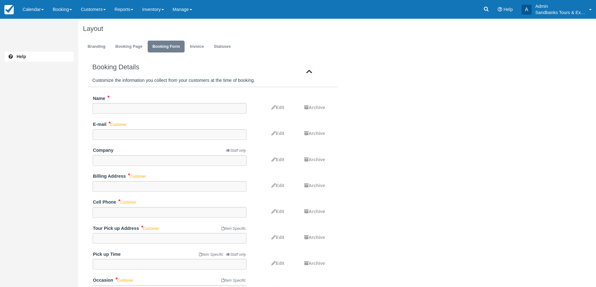
click at [309, 71] on icon at bounding box center [309, 71] width 6 height 7
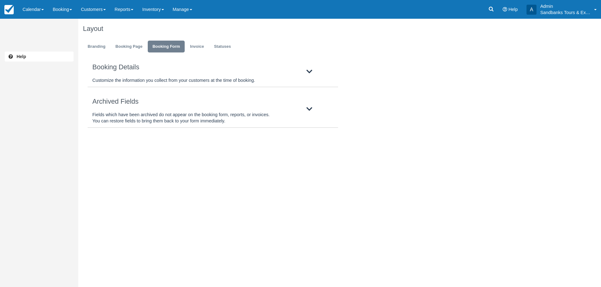
click at [309, 71] on icon at bounding box center [309, 71] width 6 height 7
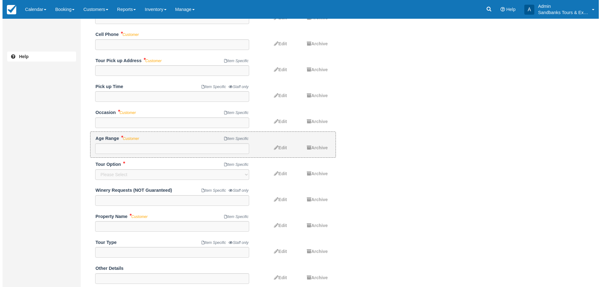
scroll to position [188, 0]
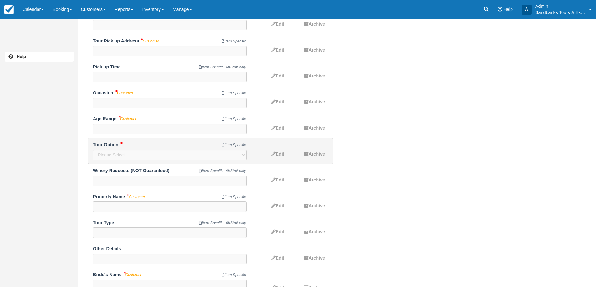
click at [149, 144] on div "Tour Option Item Specific Please Select Option 1: 4 Wineries Option 2: 3 Wineri…" at bounding box center [170, 146] width 154 height 8
click at [278, 154] on span "Edit" at bounding box center [280, 154] width 8 height 5
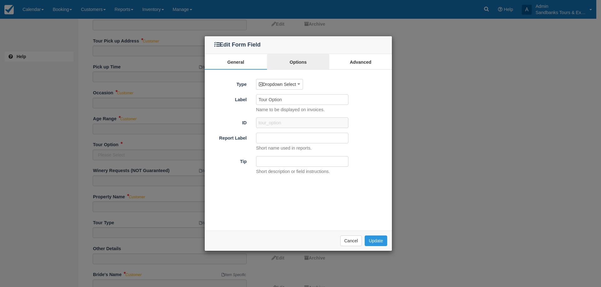
click at [295, 62] on link "Options" at bounding box center [298, 62] width 62 height 16
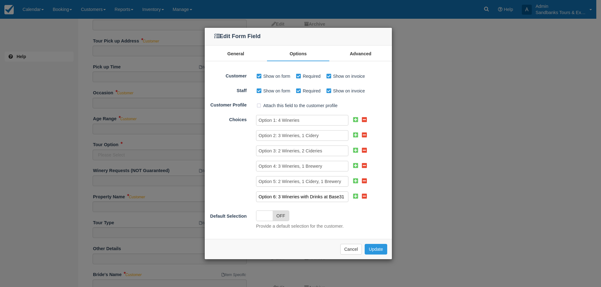
click at [303, 195] on input "Option 6: 3 Wineries with Drinks at Base31" at bounding box center [302, 197] width 92 height 11
click at [292, 198] on input "Option 6: 3 Wineries with Drinks at Base31" at bounding box center [302, 197] width 92 height 11
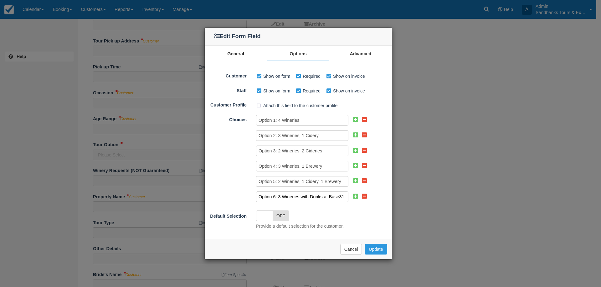
click at [279, 196] on input "Option 6: 3 Wineries with Drinks at Base31" at bounding box center [302, 197] width 92 height 11
drag, startPoint x: 278, startPoint y: 197, endPoint x: 359, endPoint y: 199, distance: 80.7
click at [359, 199] on div "Option 6: 3 Wineries with Drinks at Base31" at bounding box center [319, 197] width 136 height 11
type input "Option 6: Customized 4 Stops"
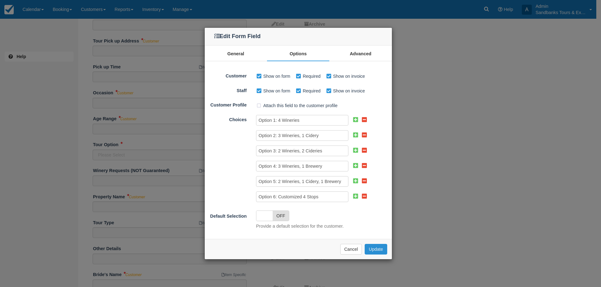
click at [380, 252] on button "Update" at bounding box center [375, 249] width 22 height 11
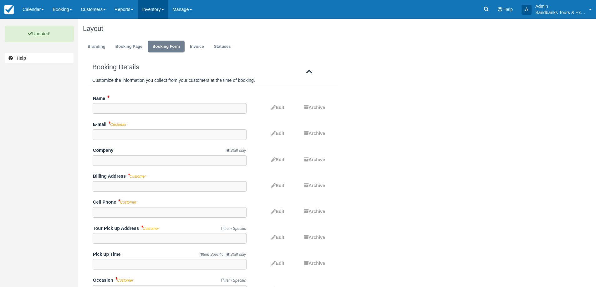
click at [157, 13] on link "Inventory" at bounding box center [153, 9] width 30 height 19
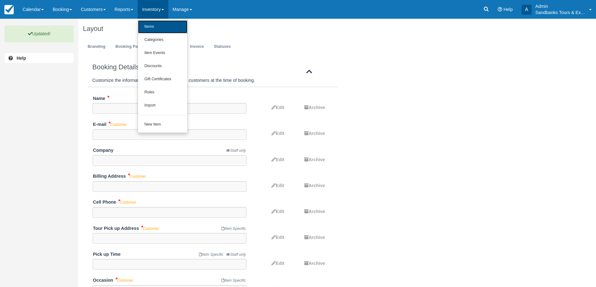
click at [165, 27] on link "Items" at bounding box center [162, 26] width 49 height 13
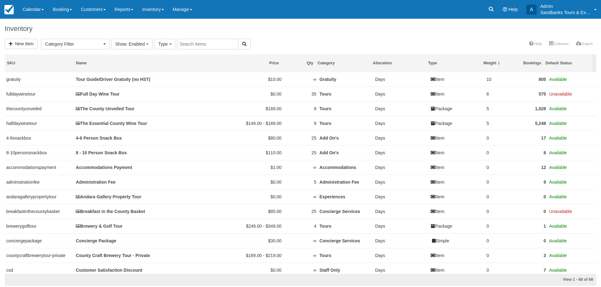
select select
click at [229, 47] on input "text" at bounding box center [207, 44] width 61 height 11
type input "pri"
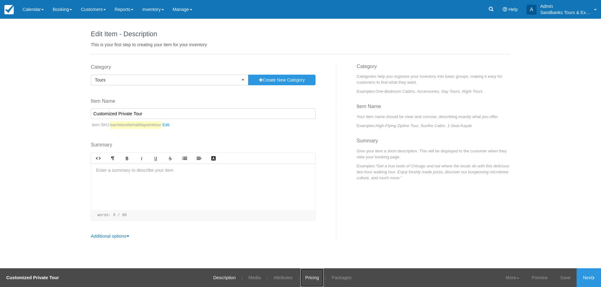
click at [301, 280] on link "Pricing" at bounding box center [311, 278] width 23 height 19
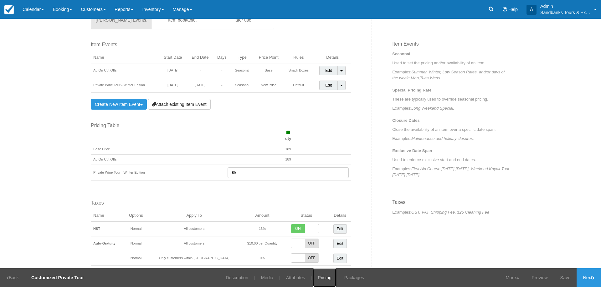
scroll to position [219, 0]
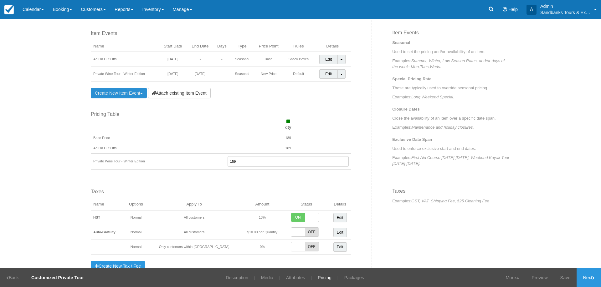
click at [115, 95] on link "Create New Item Event Toggle Dropdown" at bounding box center [119, 93] width 56 height 11
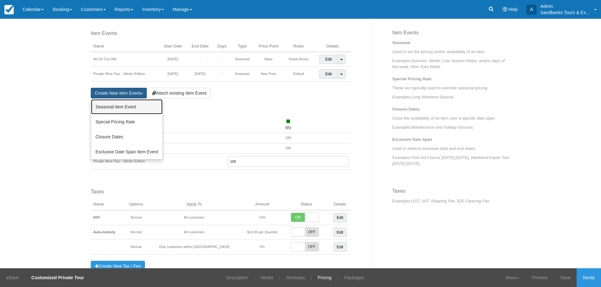
click at [120, 105] on link "Seasonal Item Event" at bounding box center [126, 106] width 71 height 15
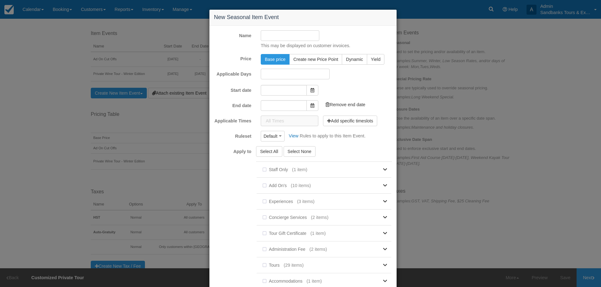
type input "[DATE]"
click at [349, 58] on span "Dynamic" at bounding box center [354, 59] width 17 height 5
radio input "true"
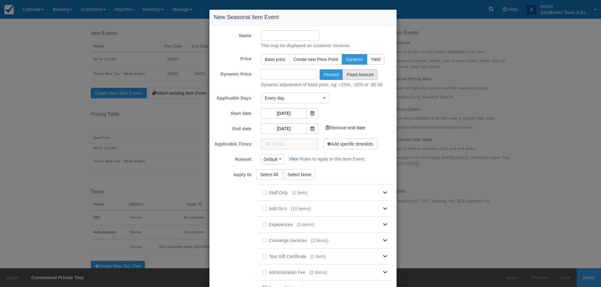
click at [350, 77] on button "Fixed Amount" at bounding box center [359, 74] width 35 height 11
radio input "true"
click at [311, 59] on span "Create new Price Point" at bounding box center [315, 59] width 45 height 5
radio input "true"
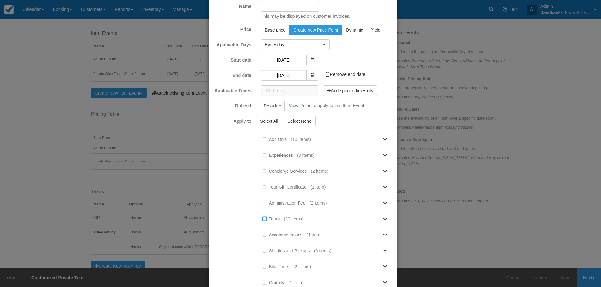
scroll to position [0, 0]
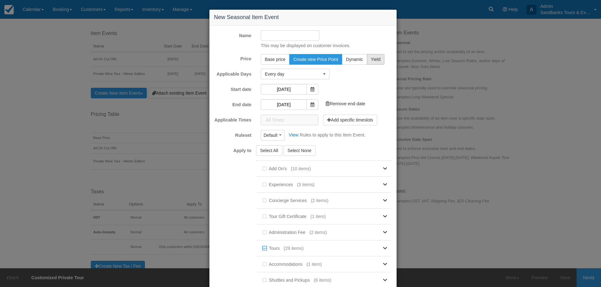
click at [373, 59] on span "Yield" at bounding box center [376, 59] width 10 height 5
radio input "true"
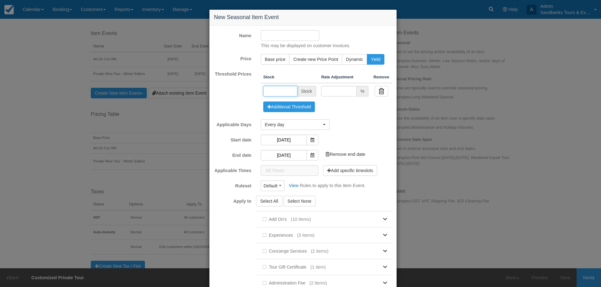
click at [288, 90] on input "text" at bounding box center [280, 91] width 34 height 11
click at [305, 93] on span "Stock" at bounding box center [306, 91] width 19 height 11
click at [284, 94] on input "text" at bounding box center [280, 91] width 34 height 11
type input "3"
click at [360, 92] on span "%" at bounding box center [362, 91] width 12 height 11
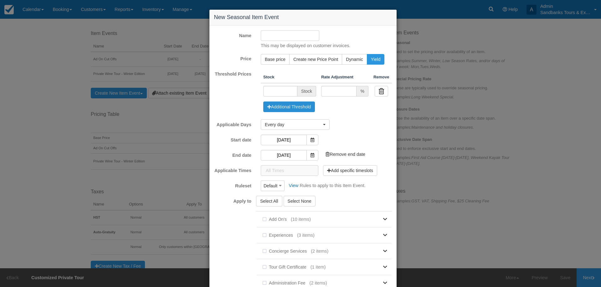
click at [295, 109] on button "Additional Threshold" at bounding box center [289, 107] width 52 height 11
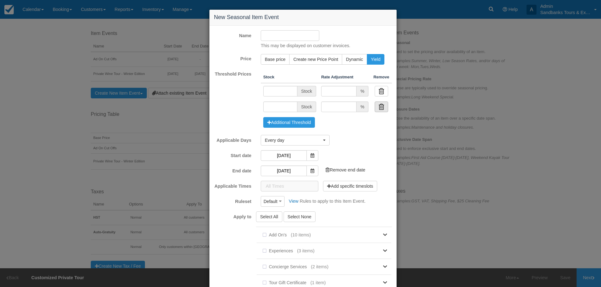
click at [377, 106] on button "button" at bounding box center [380, 107] width 13 height 11
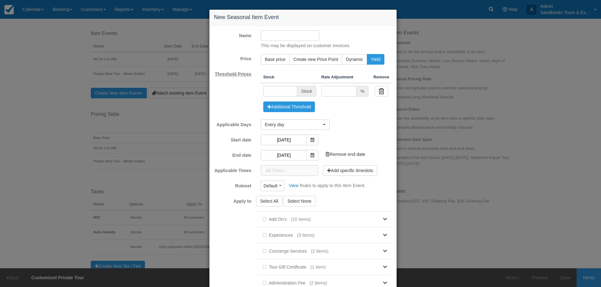
click at [232, 74] on label "Threshold Prices" at bounding box center [232, 73] width 47 height 9
click at [548, 219] on div "New Seasonal Item Event Name This may be displayed on customer invoices. Price …" at bounding box center [300, 143] width 601 height 287
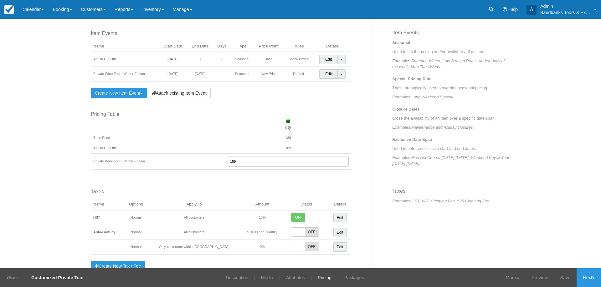
click at [231, 161] on input "159" at bounding box center [287, 161] width 121 height 11
type input "169"
click at [360, 170] on div "Item Events Name Start Date End Date Days Type Price Point Rules Details Ad On …" at bounding box center [229, 109] width 286 height 159
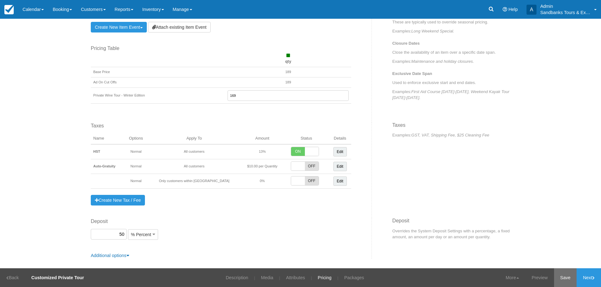
click at [558, 279] on link "Save" at bounding box center [565, 278] width 23 height 19
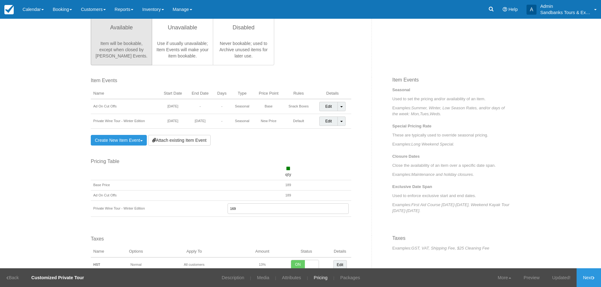
scroll to position [129, 0]
